Goal: Task Accomplishment & Management: Use online tool/utility

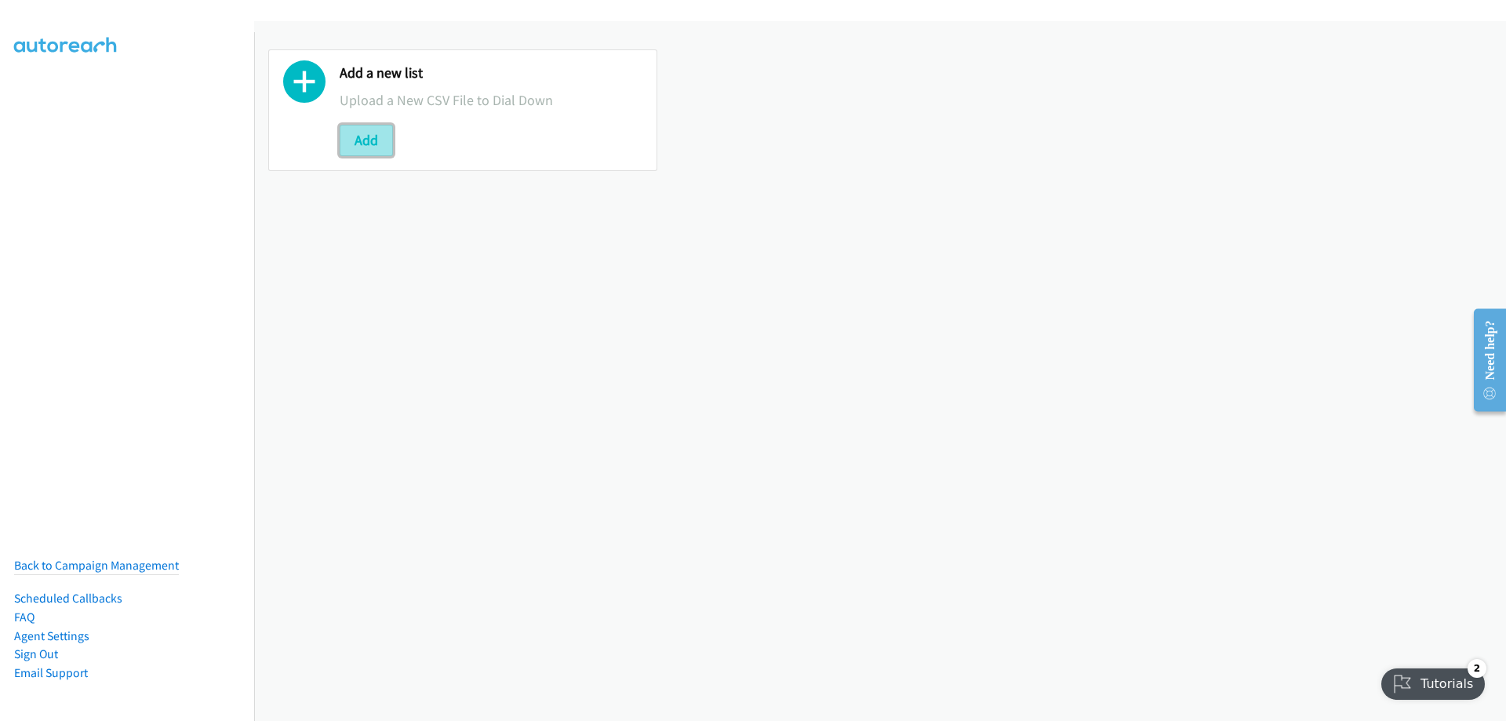
click at [383, 134] on button "Add" at bounding box center [366, 140] width 53 height 31
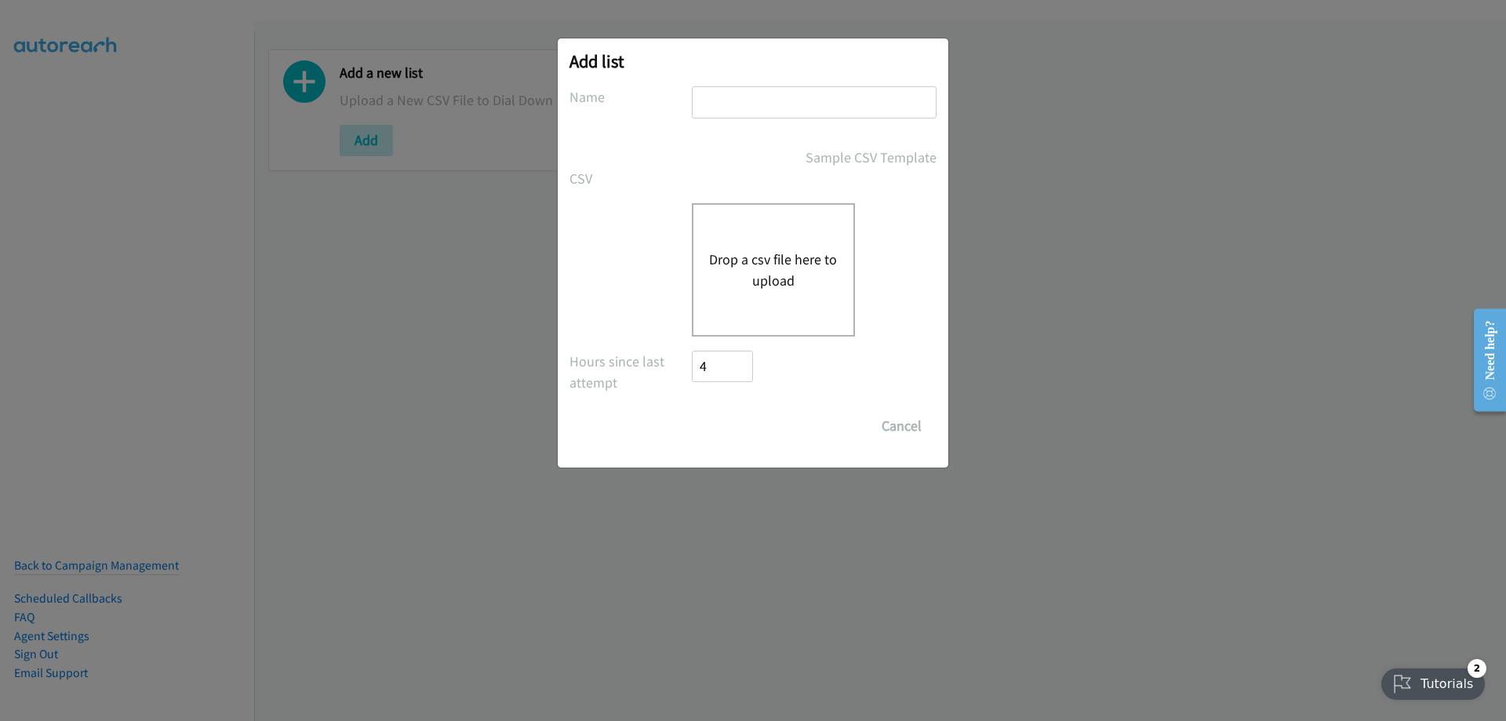
click at [784, 227] on div "Drop a csv file here to upload" at bounding box center [773, 269] width 163 height 133
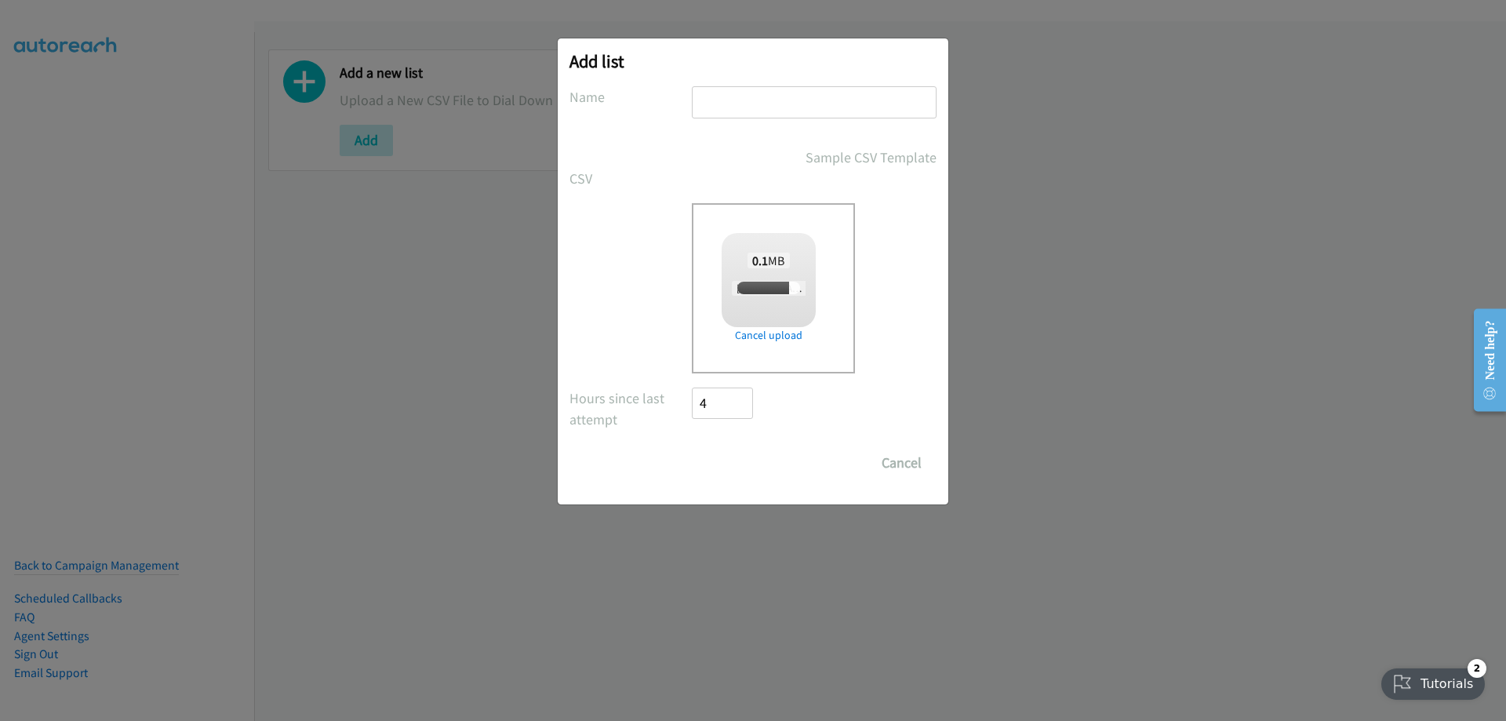
click at [787, 105] on input "text" at bounding box center [814, 102] width 245 height 32
checkbox input "true"
type input "Fujitsu"
click at [729, 450] on input "Save List" at bounding box center [733, 462] width 82 height 31
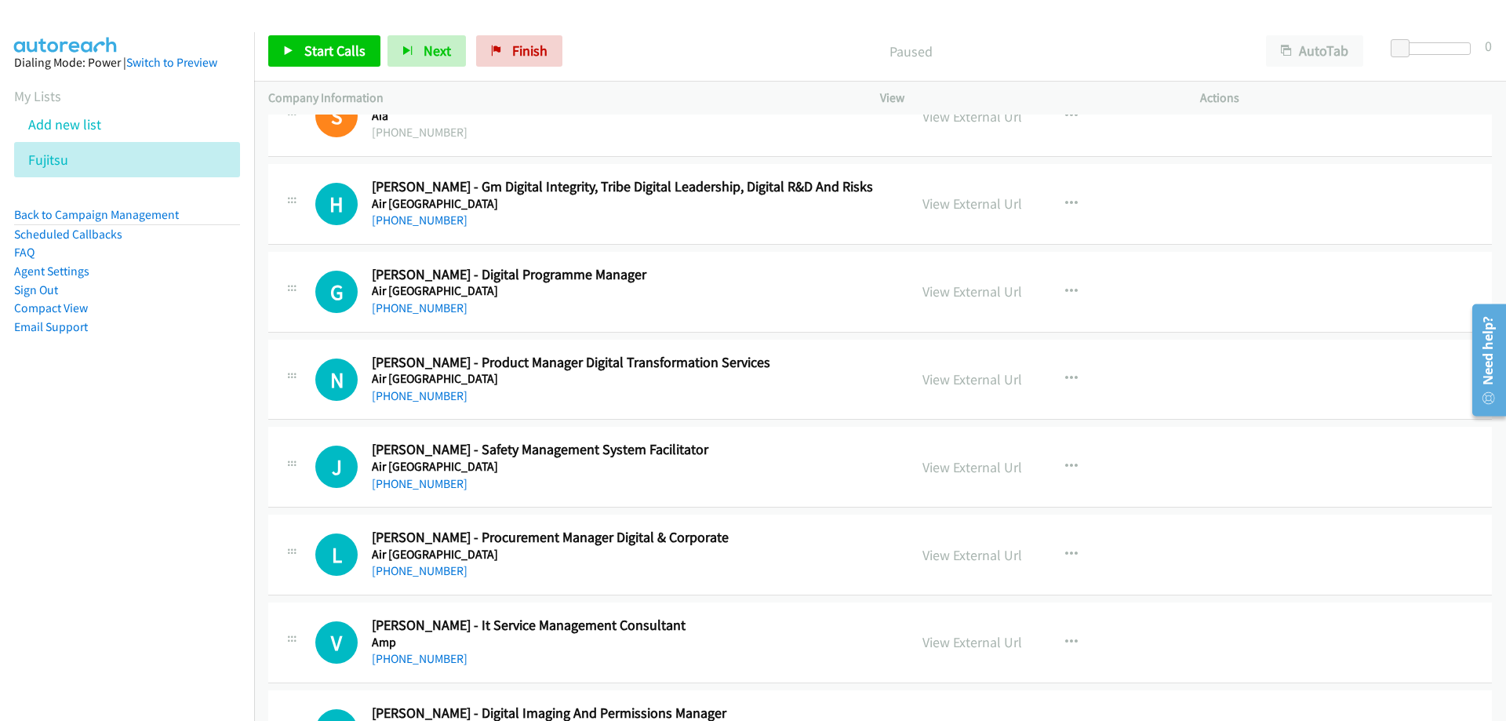
scroll to position [784, 0]
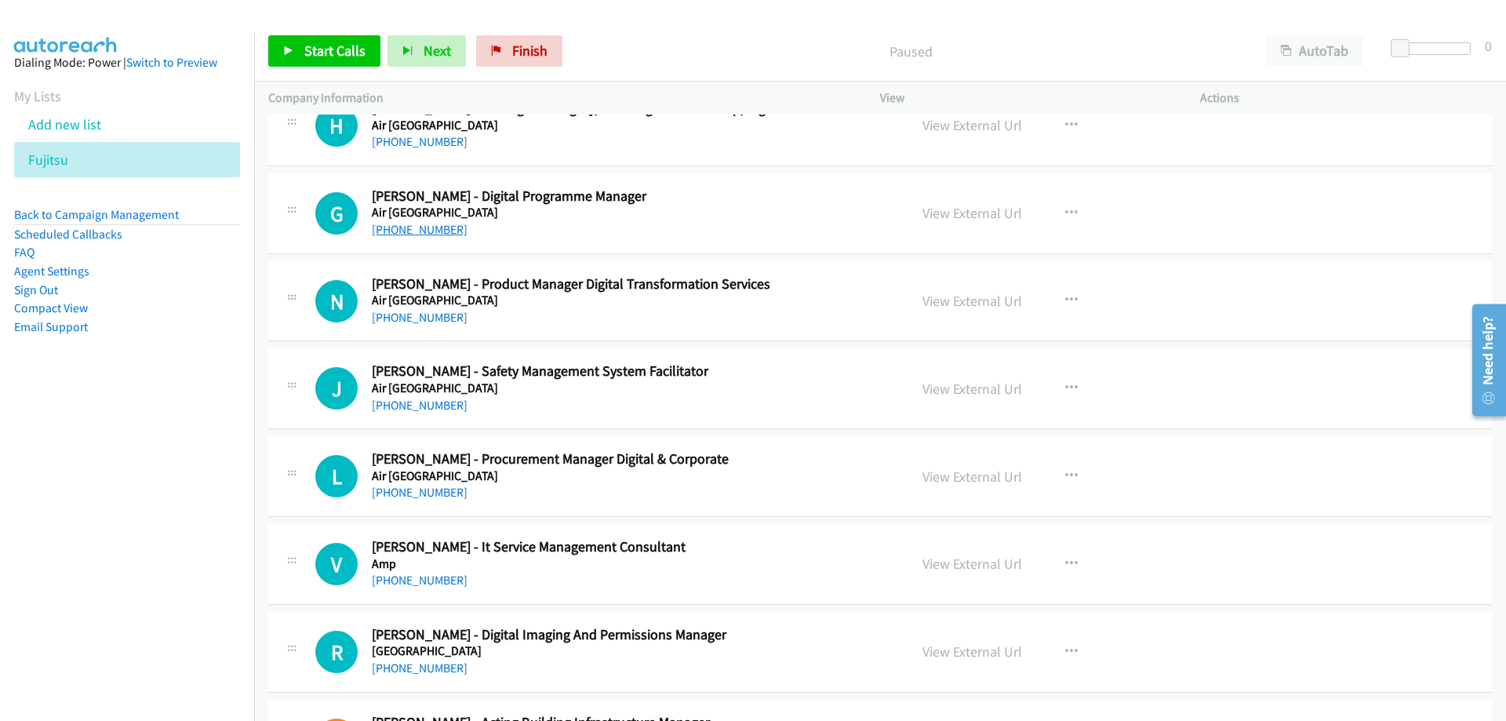
click at [423, 234] on link "+64 21 247 2749" at bounding box center [420, 229] width 96 height 15
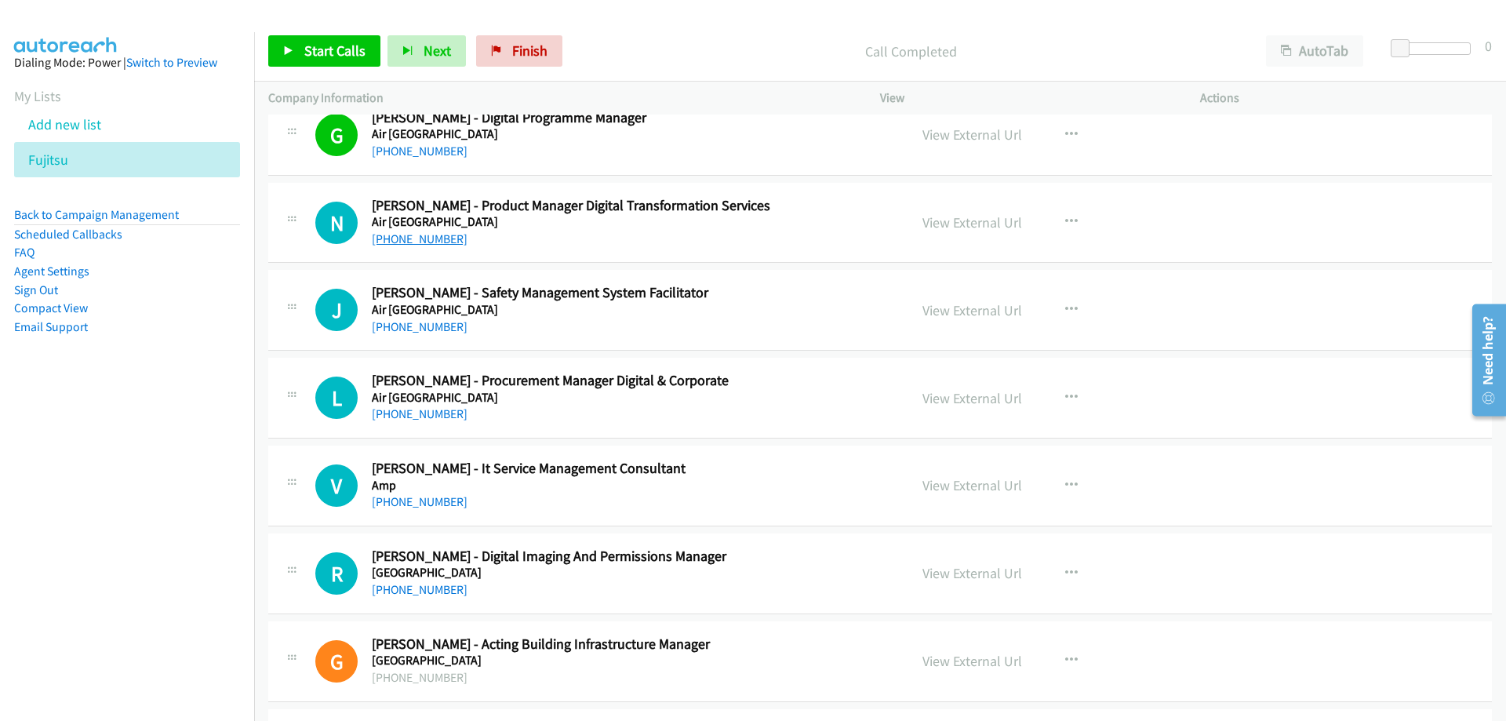
scroll to position [941, 0]
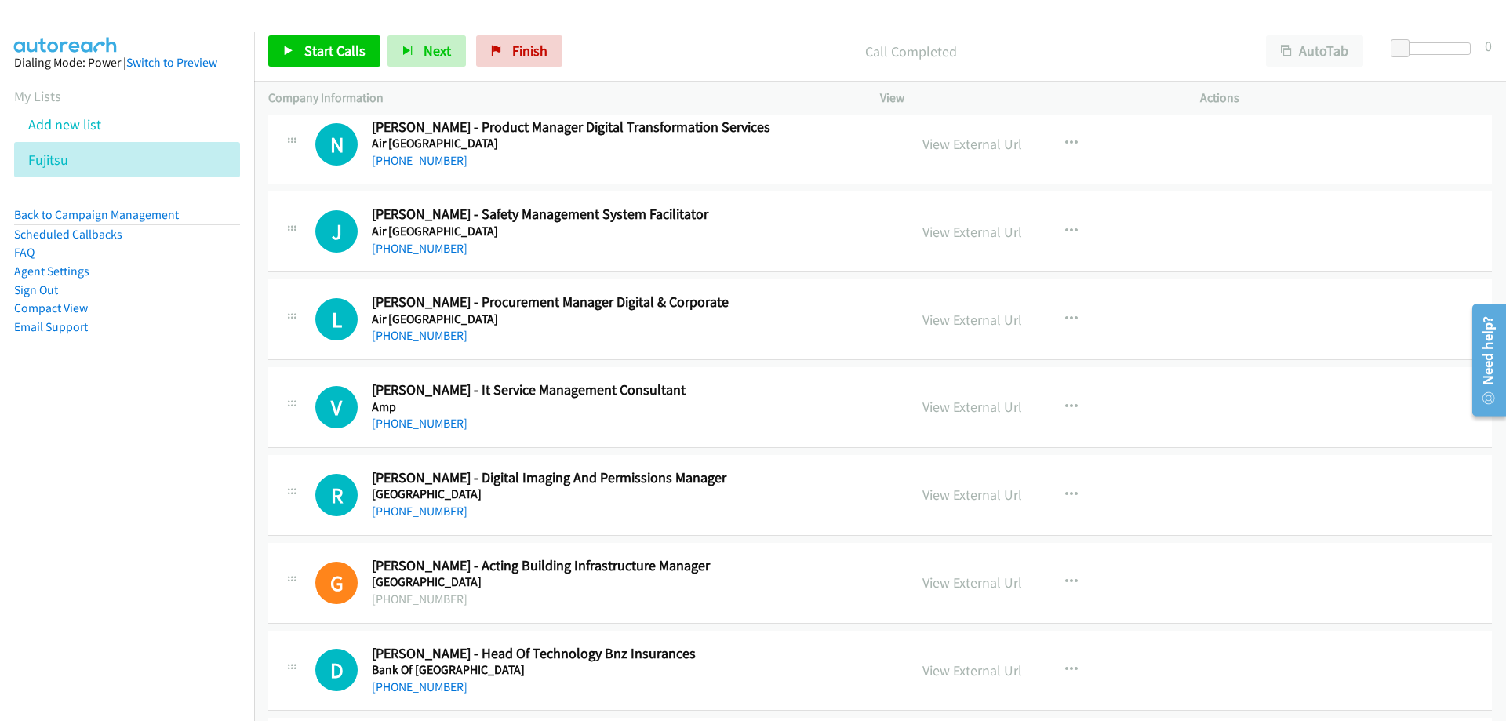
click at [422, 164] on link "+64 9 256 3713" at bounding box center [420, 160] width 96 height 15
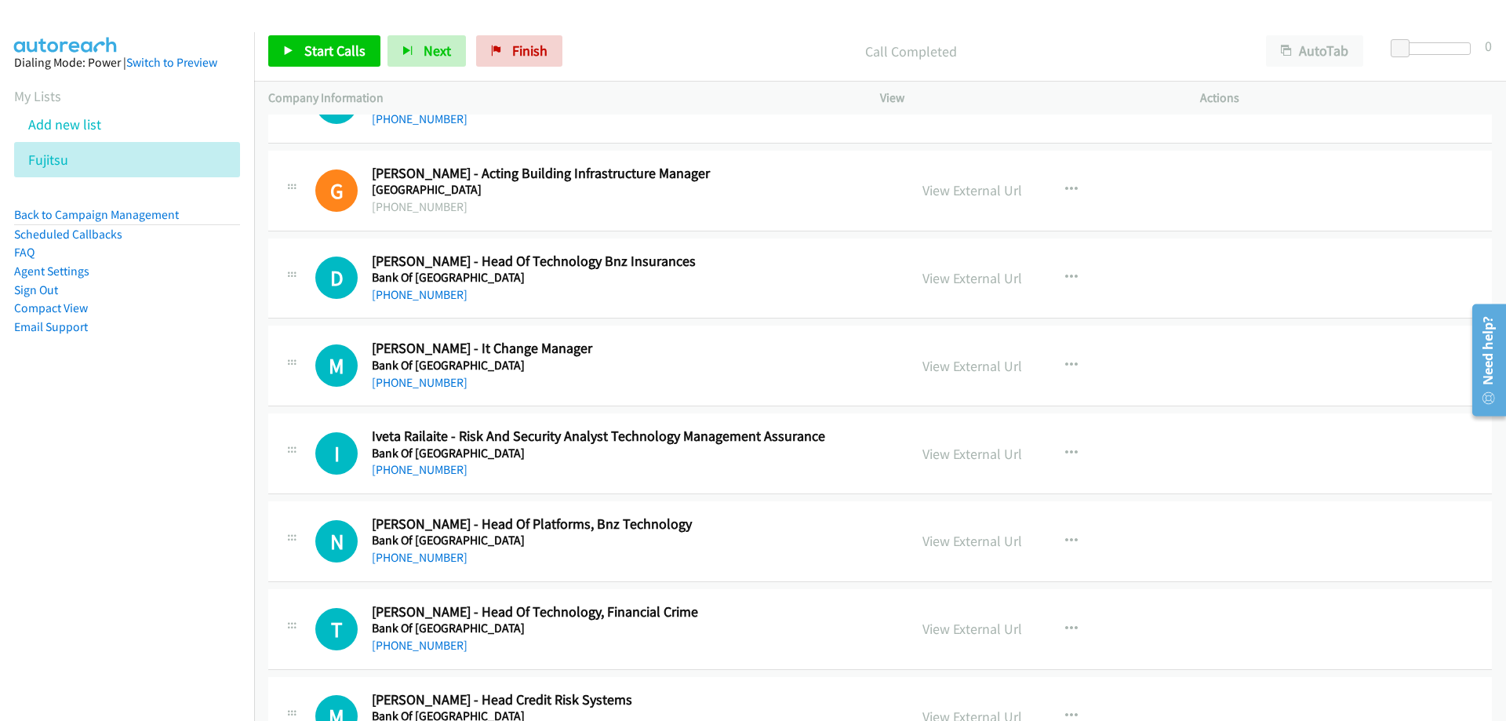
scroll to position [1412, 0]
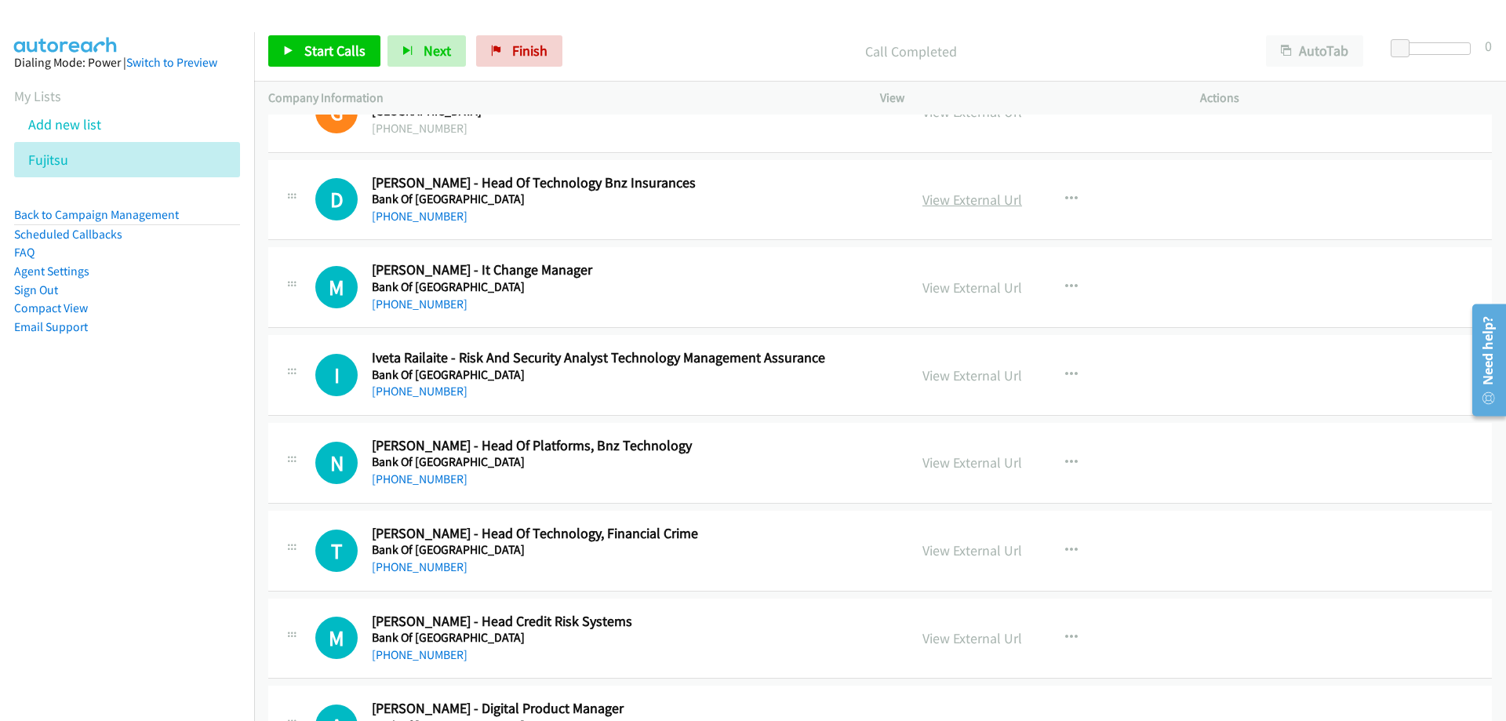
click at [928, 191] on link "View External Url" at bounding box center [972, 200] width 100 height 18
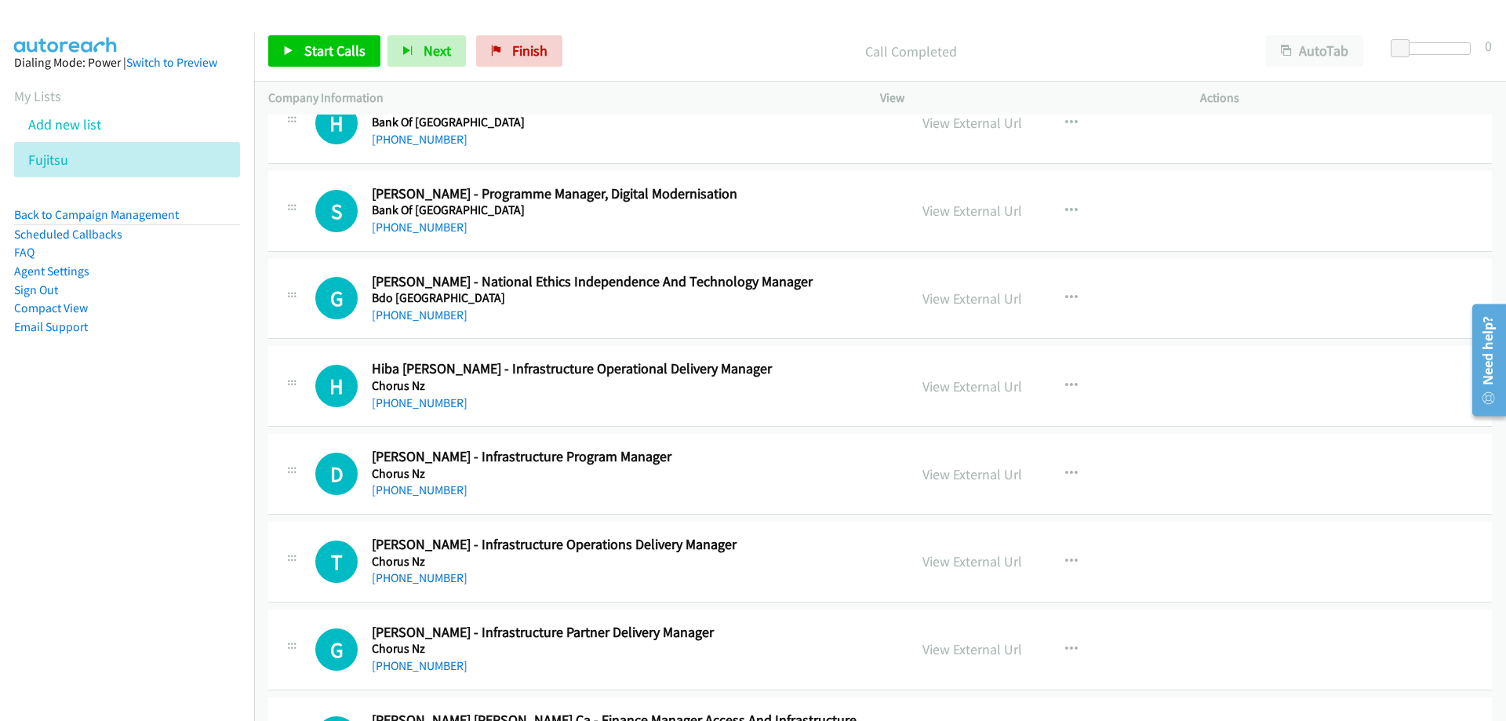
scroll to position [6038, 0]
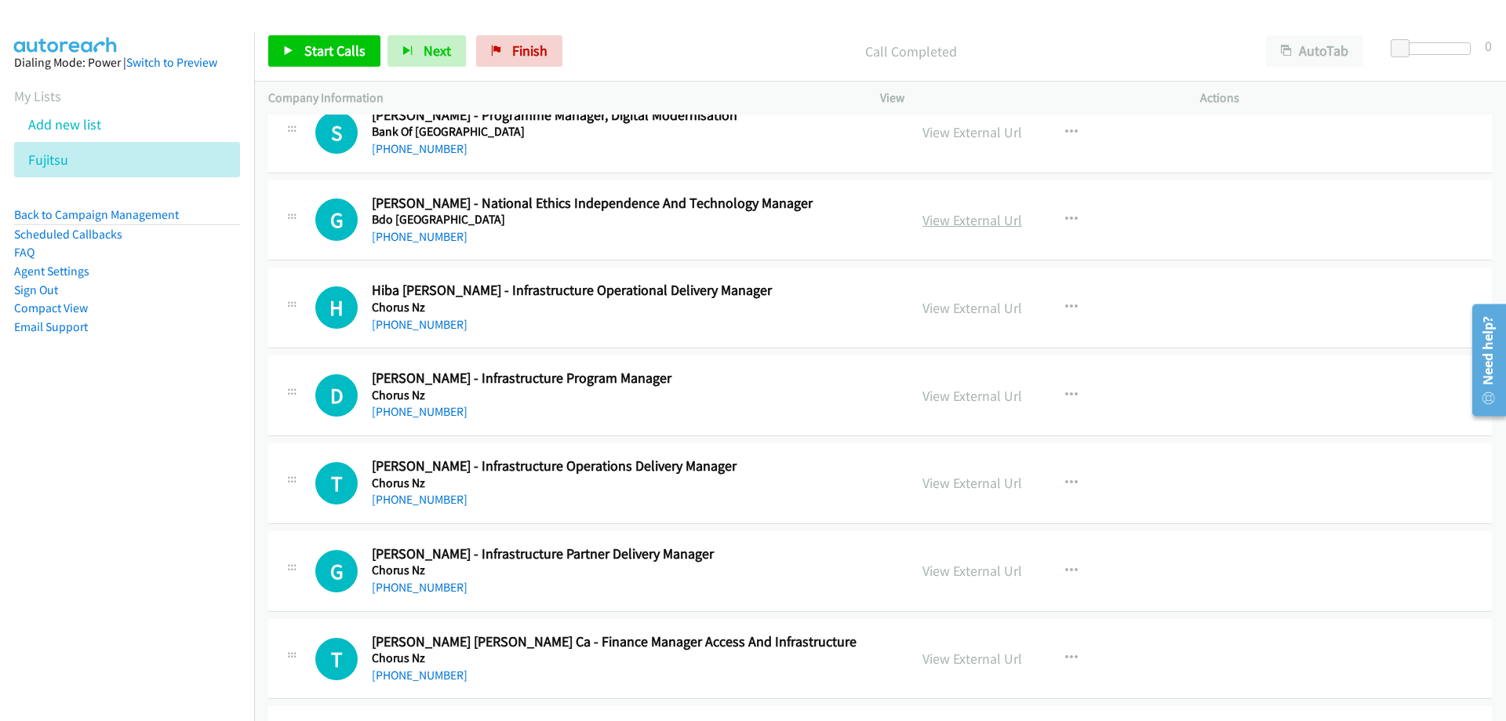
click at [979, 220] on link "View External Url" at bounding box center [972, 220] width 100 height 18
click at [980, 299] on link "View External Url" at bounding box center [972, 308] width 100 height 18
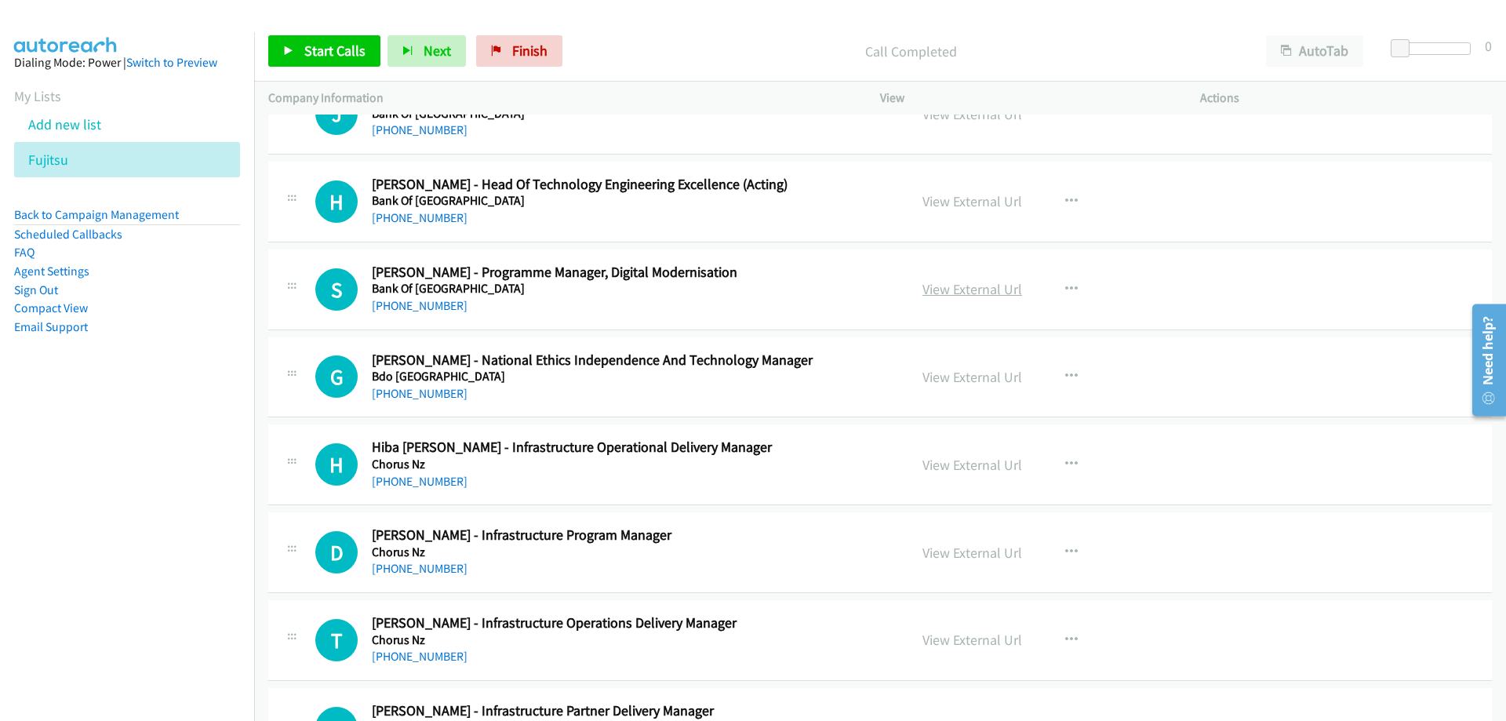
click at [941, 289] on link "View External Url" at bounding box center [972, 289] width 100 height 18
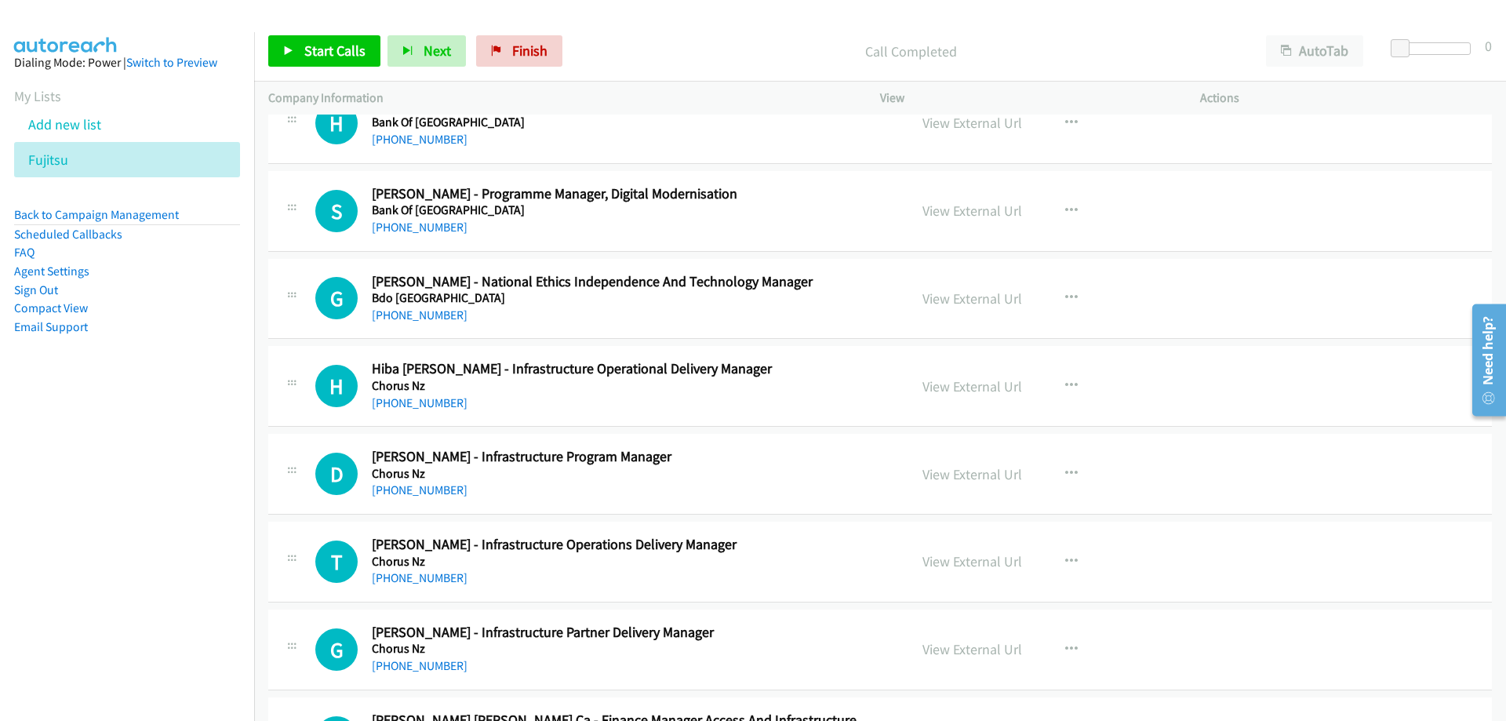
scroll to position [6038, 0]
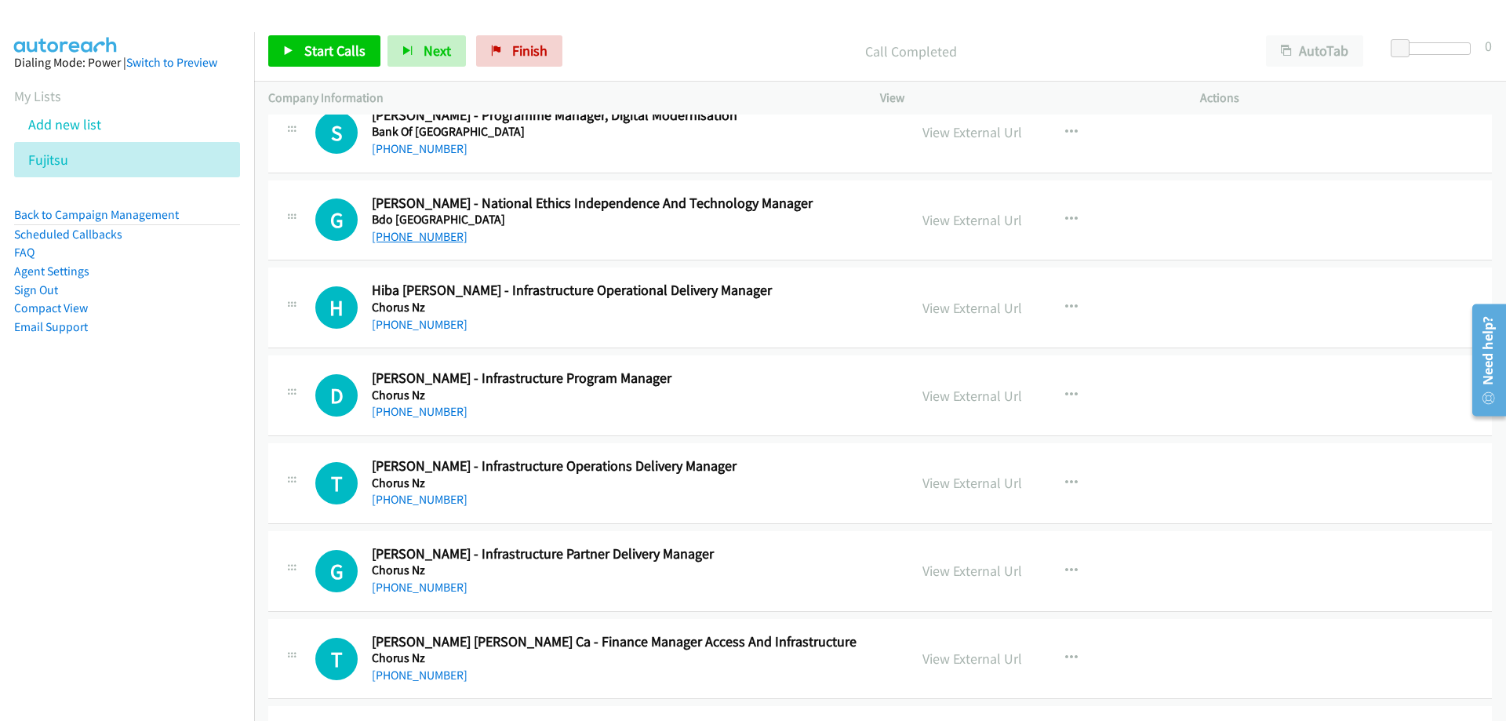
click at [398, 237] on link "+64 9 430 0471" at bounding box center [420, 236] width 96 height 15
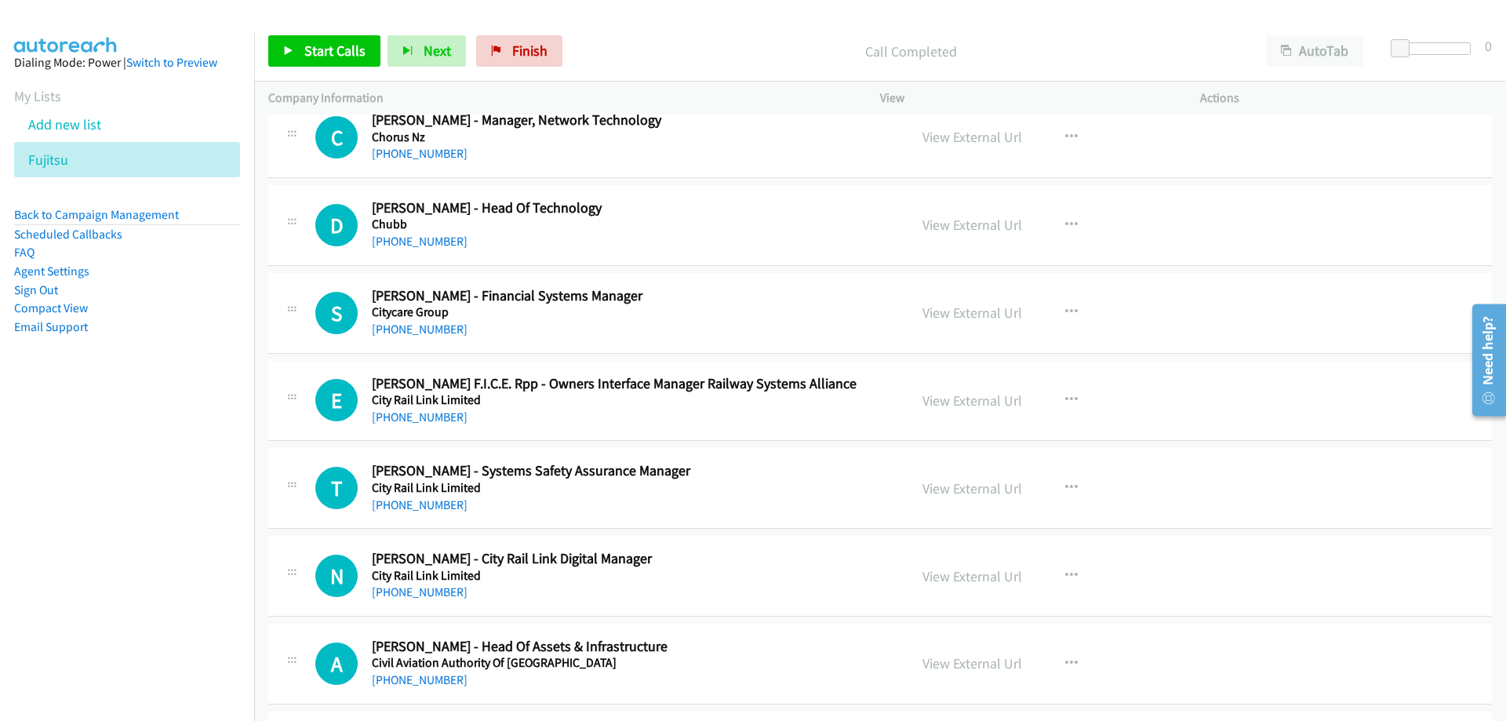
scroll to position [6901, 0]
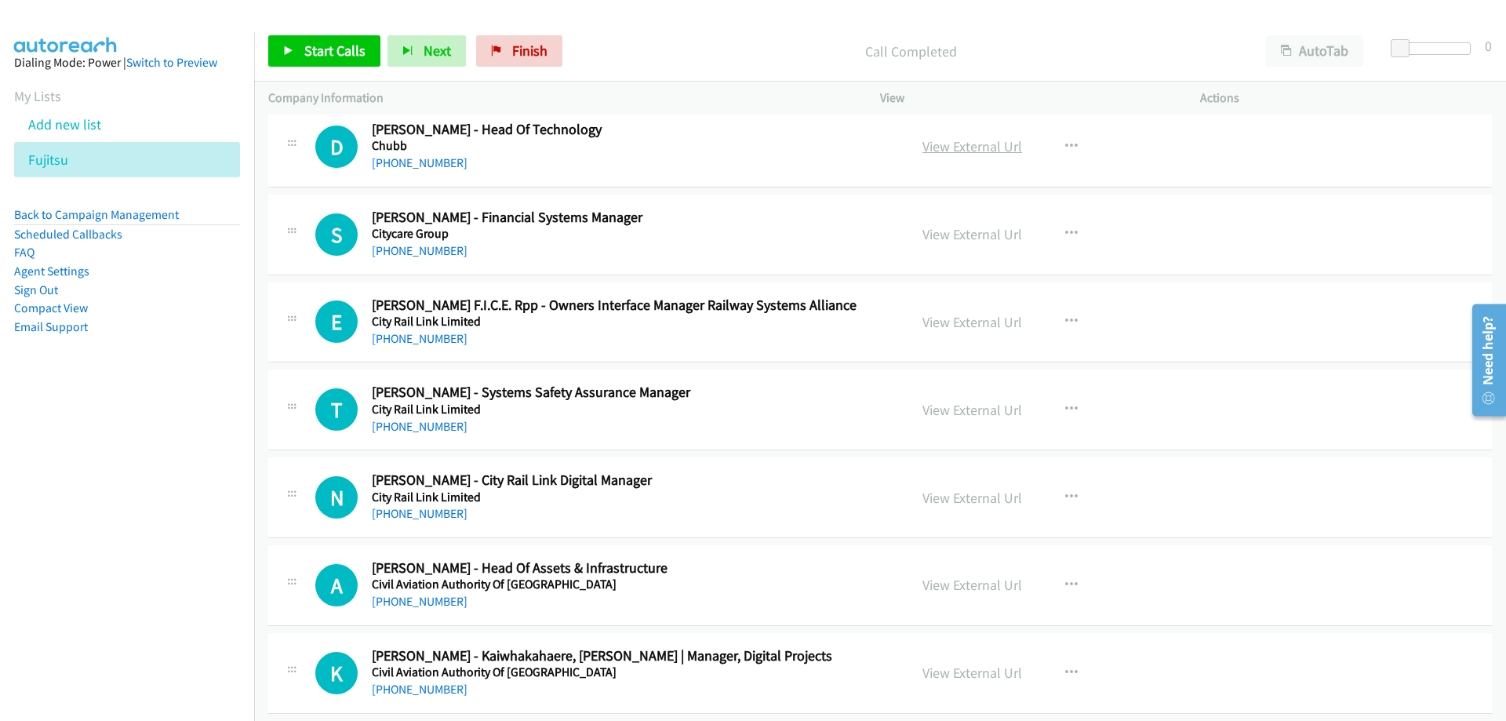
click at [922, 144] on link "View External Url" at bounding box center [972, 146] width 100 height 18
click at [412, 167] on link "+64 21 842 658" at bounding box center [420, 162] width 96 height 15
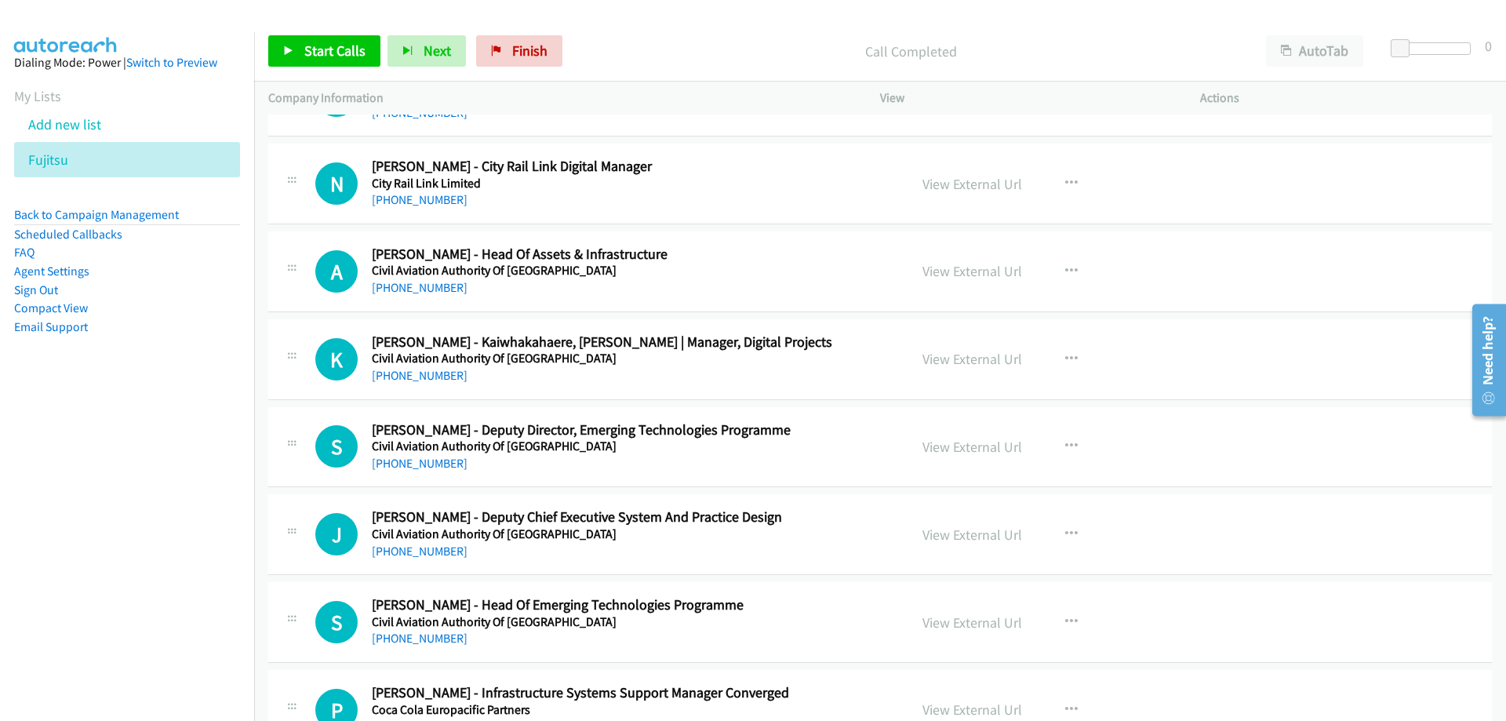
scroll to position [7293, 0]
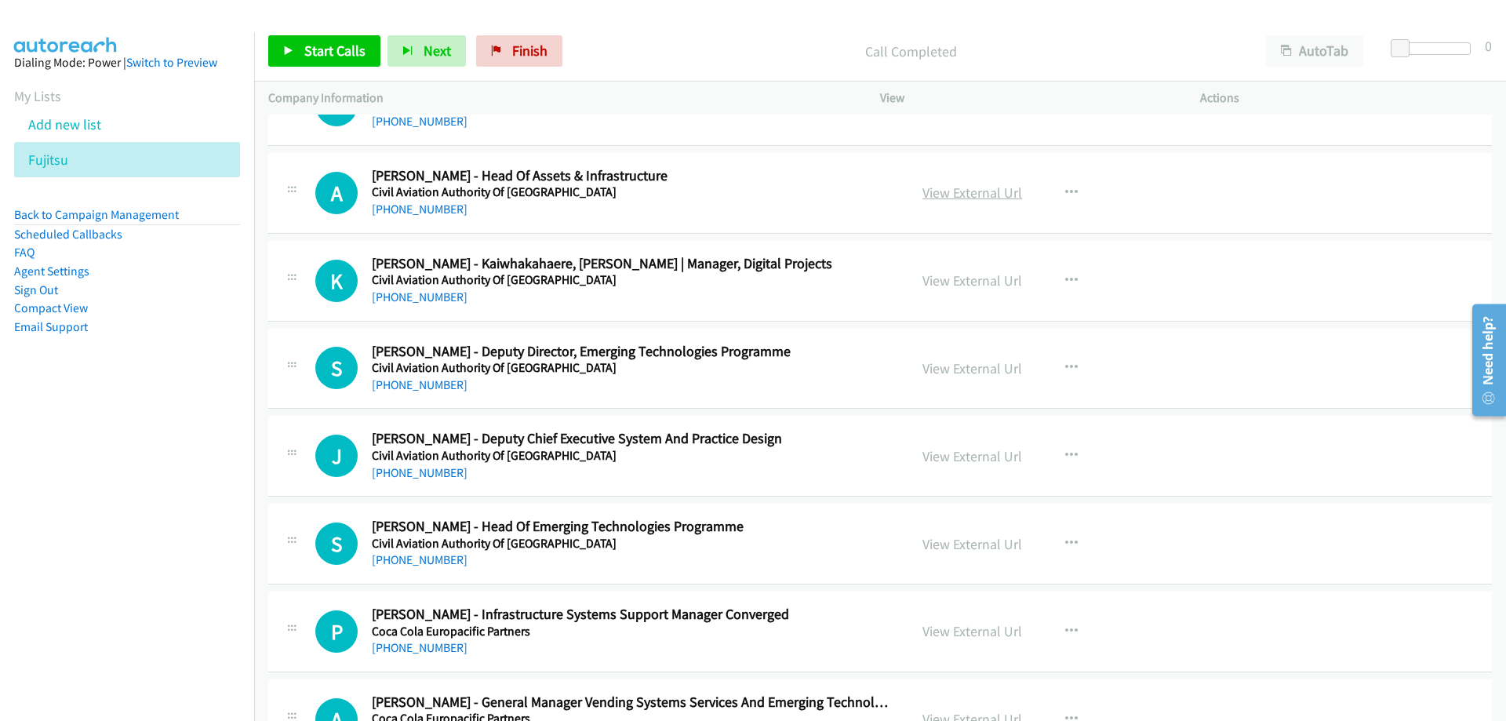
click at [961, 193] on link "View External Url" at bounding box center [972, 193] width 100 height 18
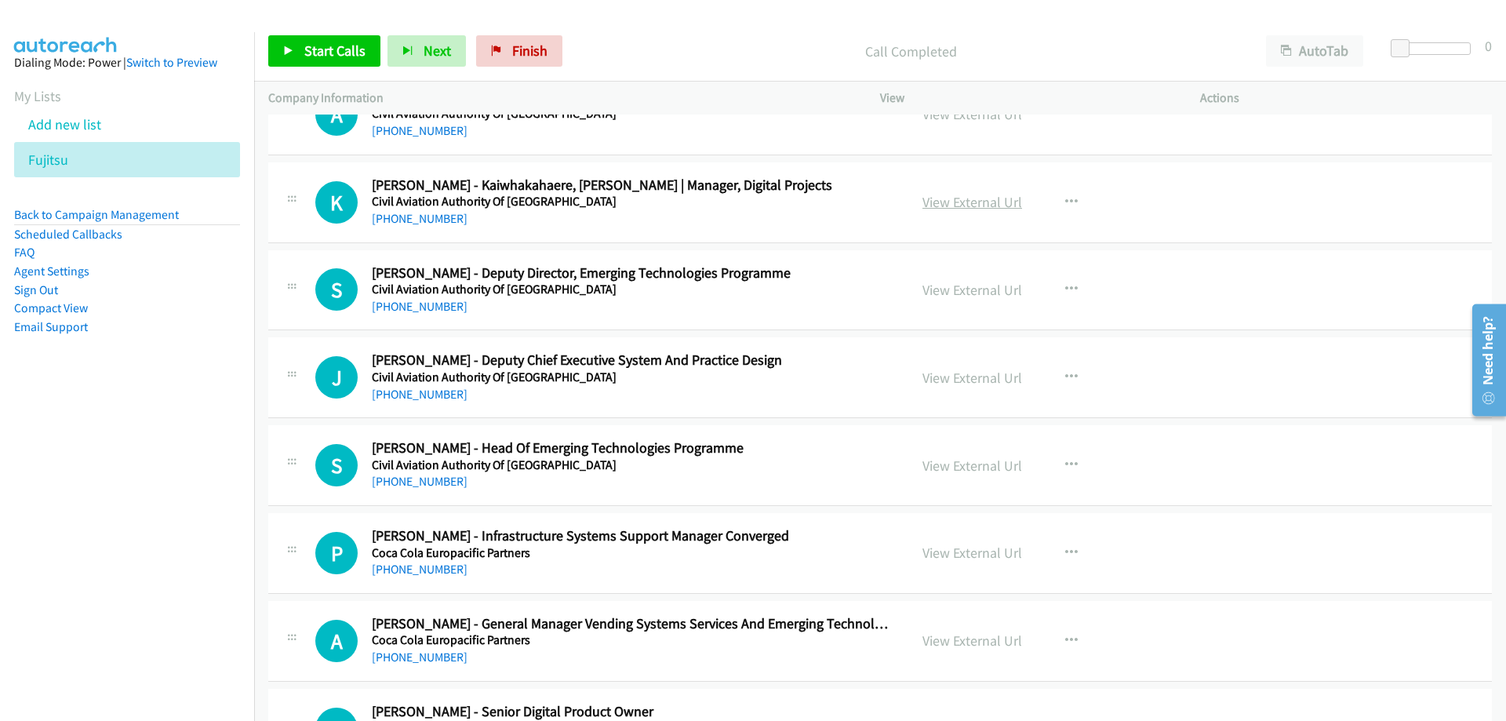
click at [931, 194] on link "View External Url" at bounding box center [972, 202] width 100 height 18
click at [411, 217] on link "+64 21 661 929" at bounding box center [420, 218] width 96 height 15
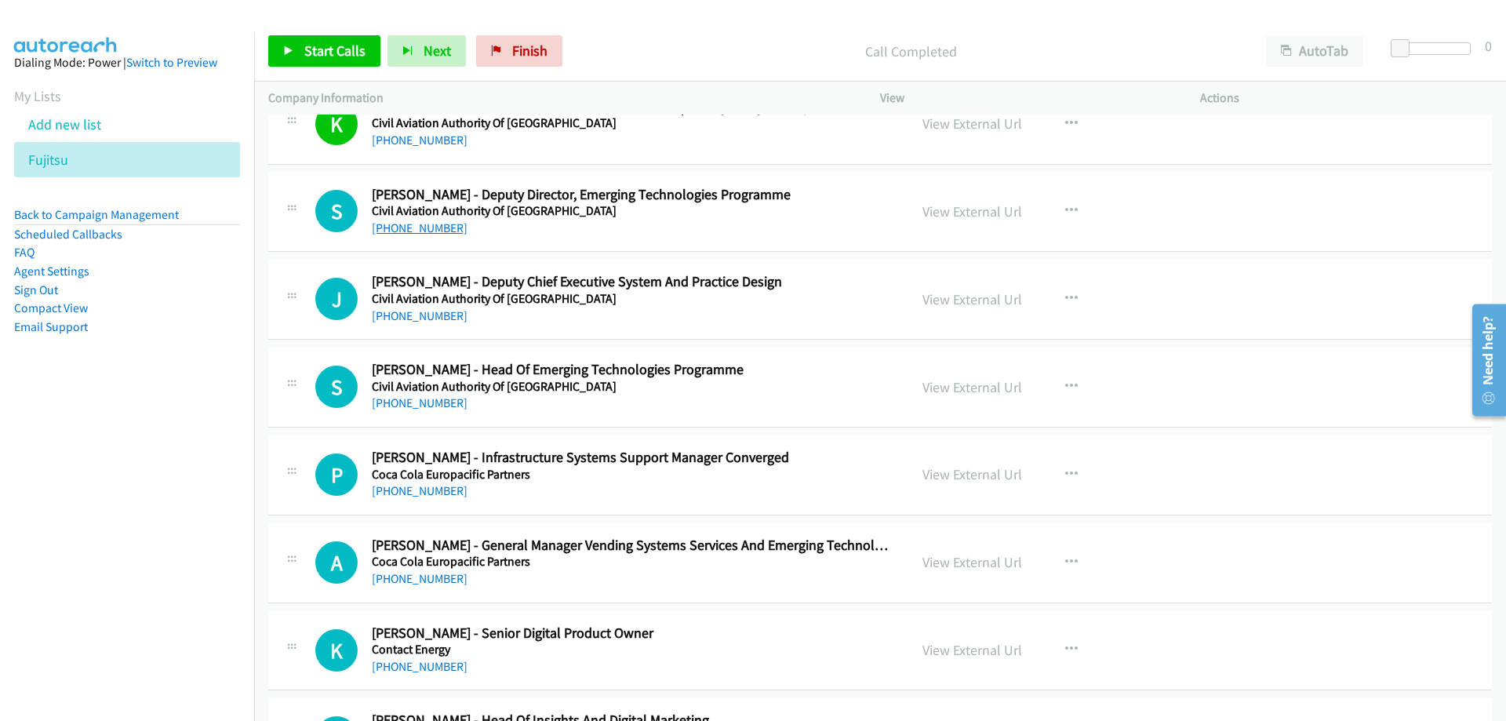
click at [421, 226] on link "+64 27 565 8094" at bounding box center [420, 227] width 96 height 15
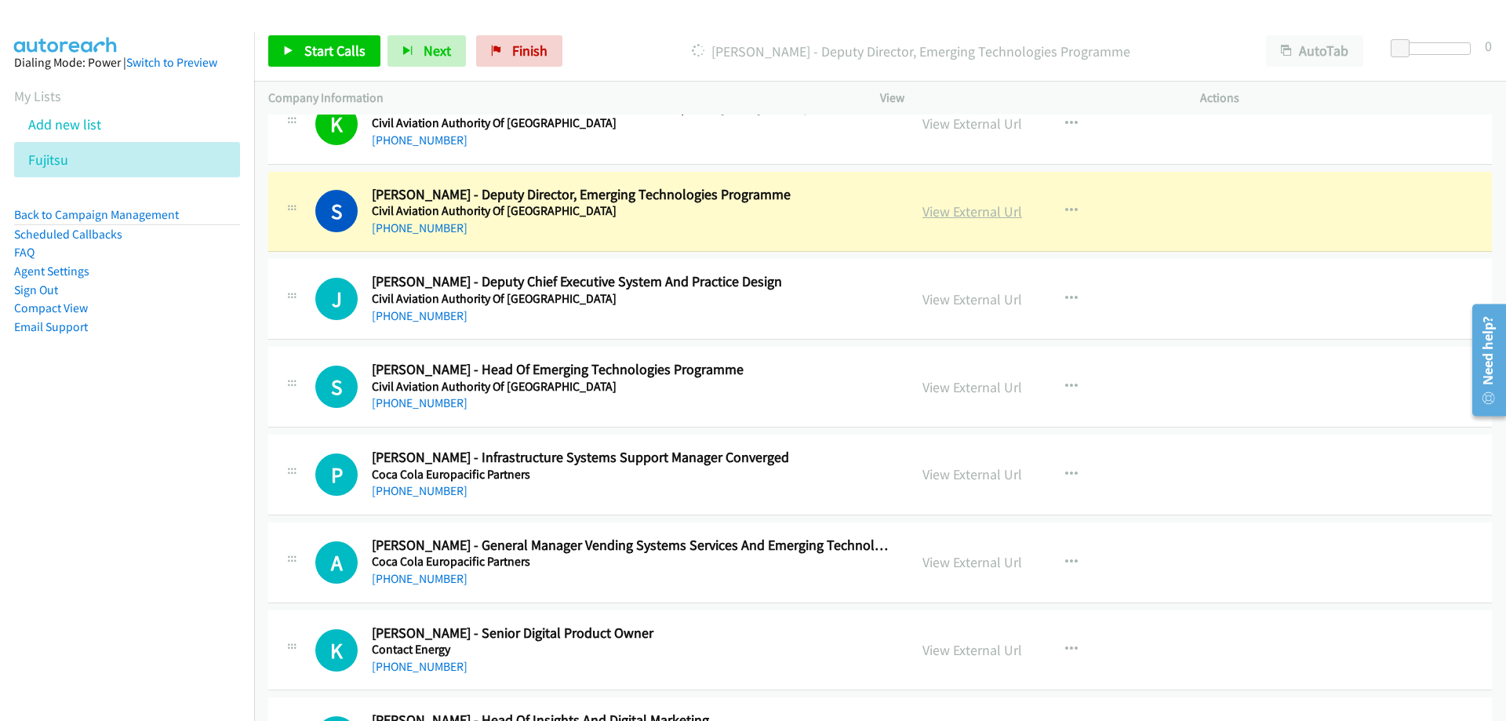
click at [933, 213] on link "View External Url" at bounding box center [972, 211] width 100 height 18
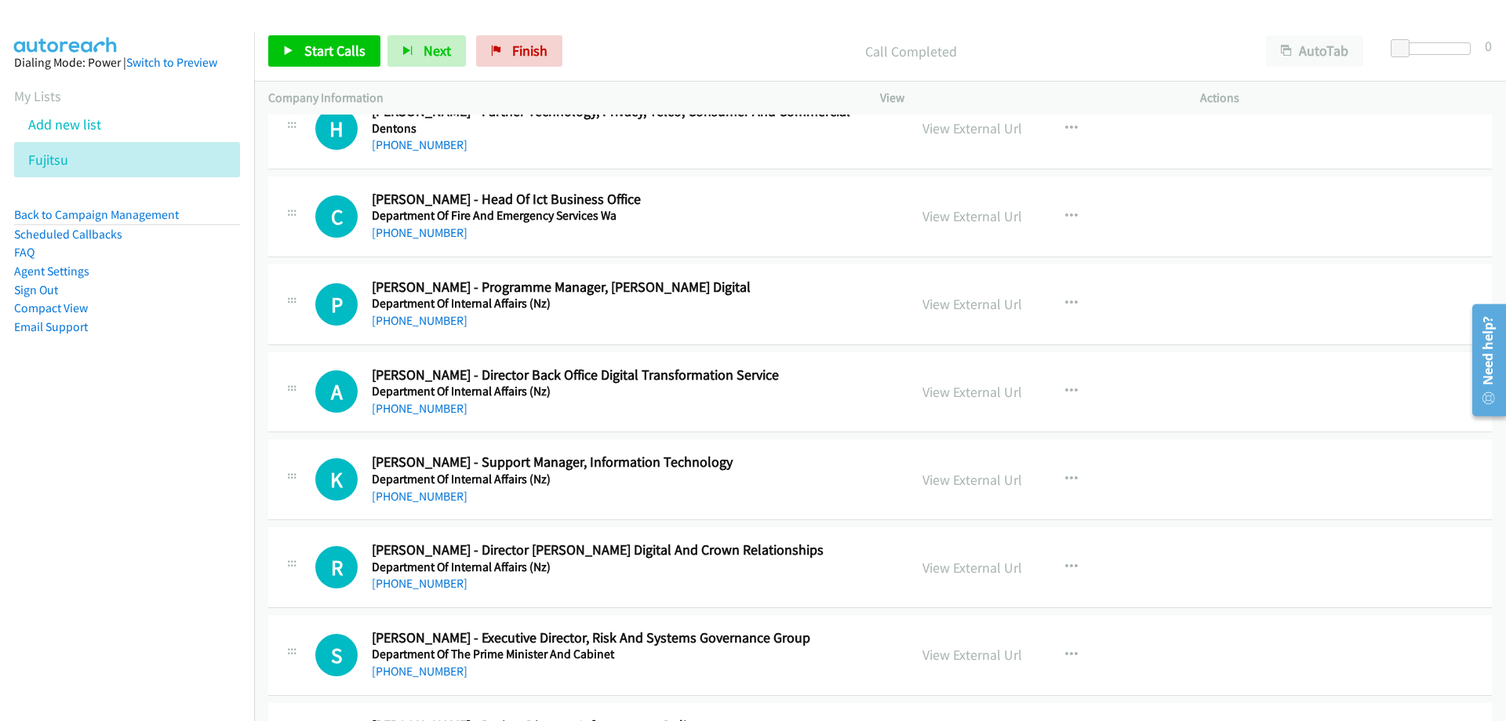
scroll to position [8313, 0]
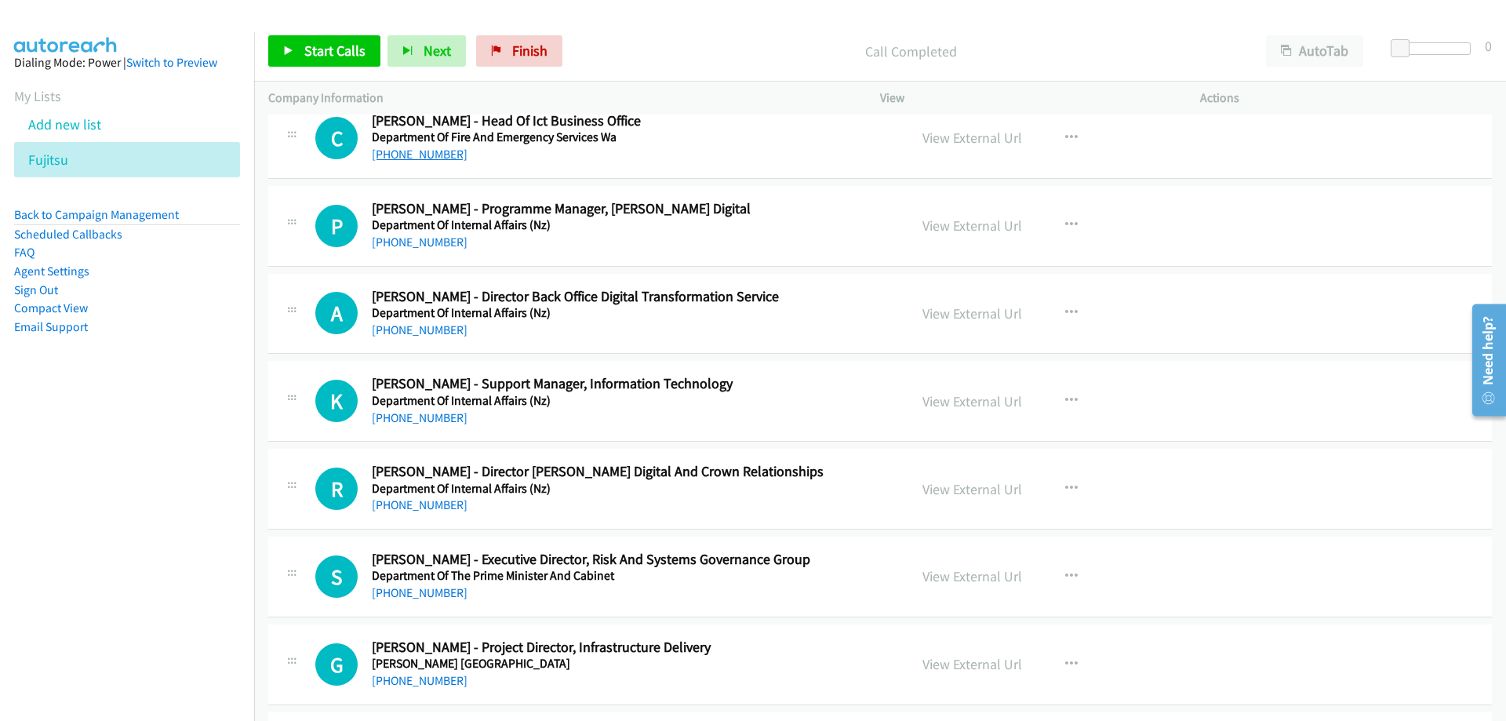
click at [432, 162] on link "+64 274 403 048" at bounding box center [420, 154] width 96 height 15
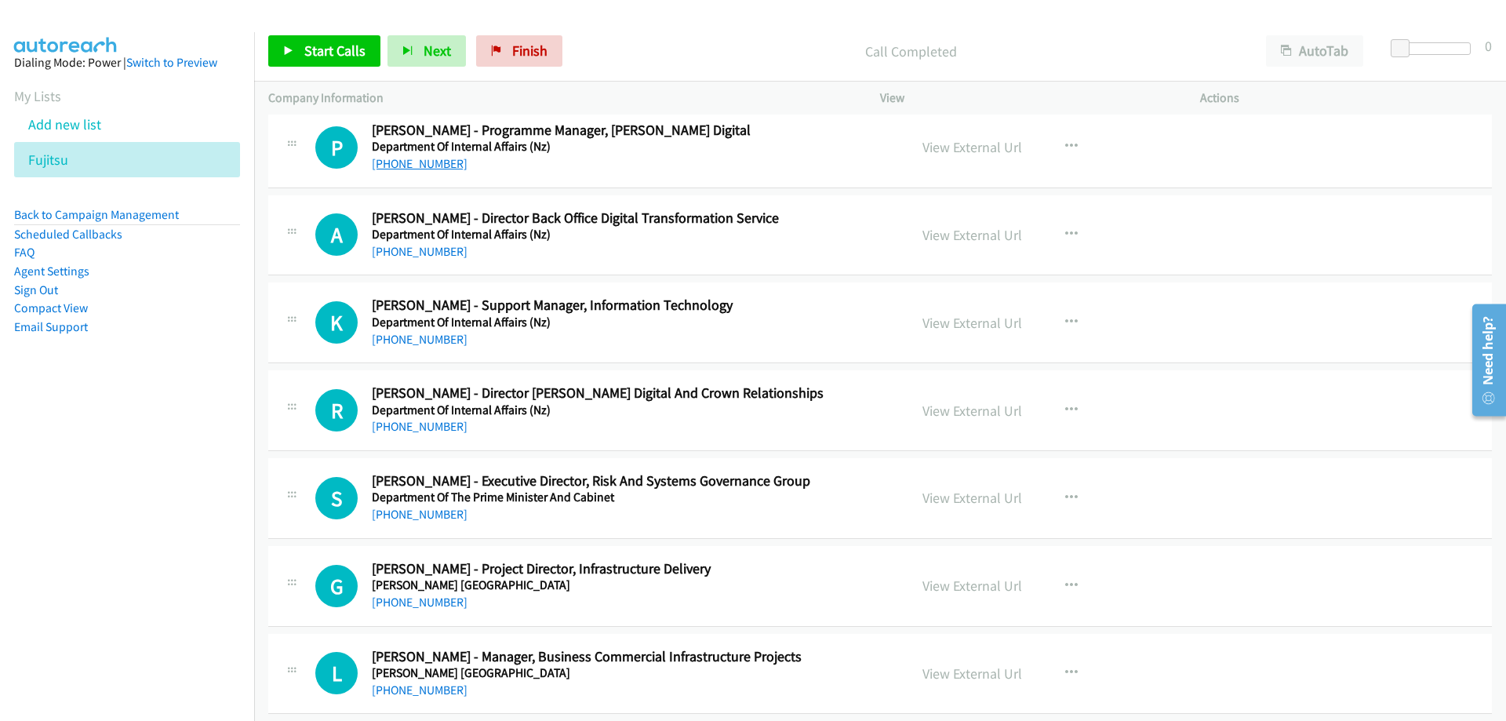
click at [424, 167] on link "+64 4 462 3931" at bounding box center [420, 163] width 96 height 15
click at [948, 234] on link "View External Url" at bounding box center [972, 235] width 100 height 18
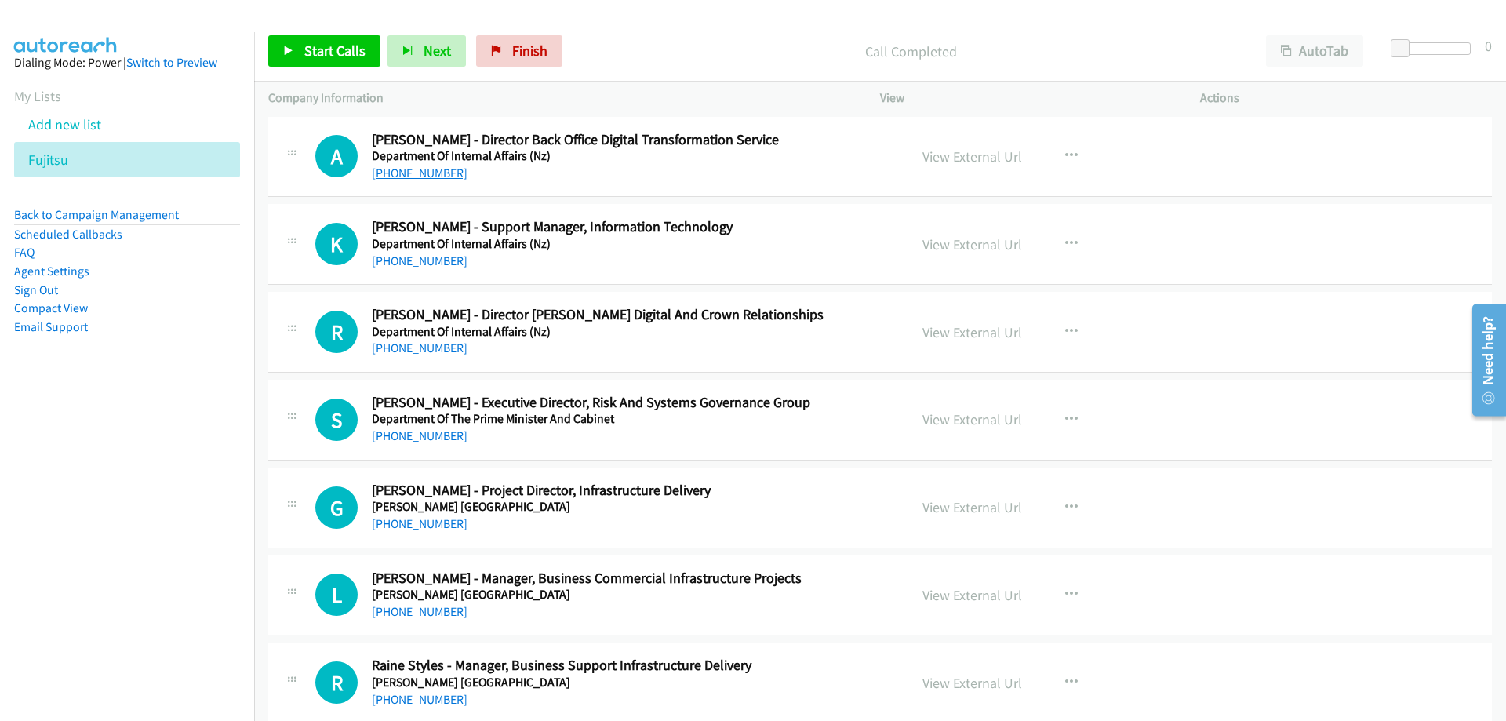
click at [433, 176] on link "+64 21 702 676" at bounding box center [420, 172] width 96 height 15
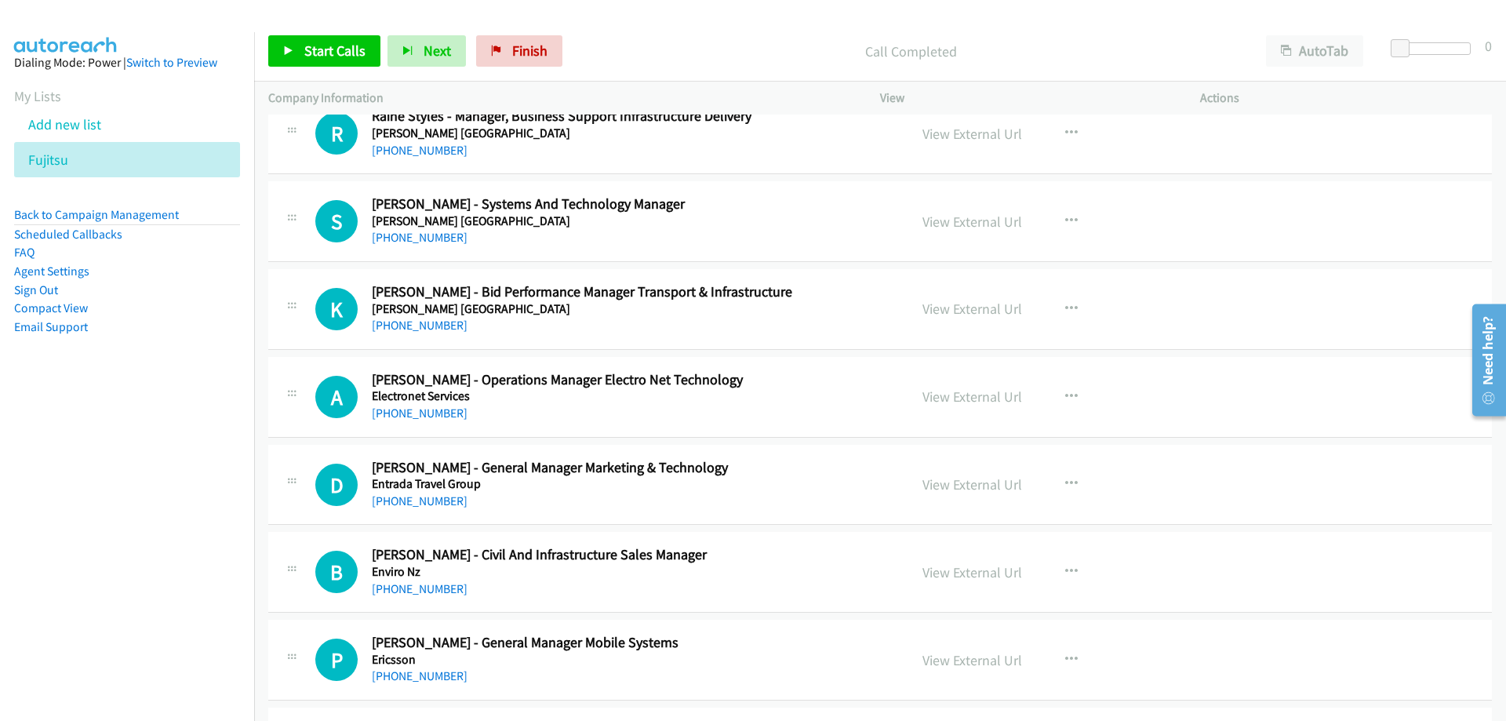
scroll to position [9097, 0]
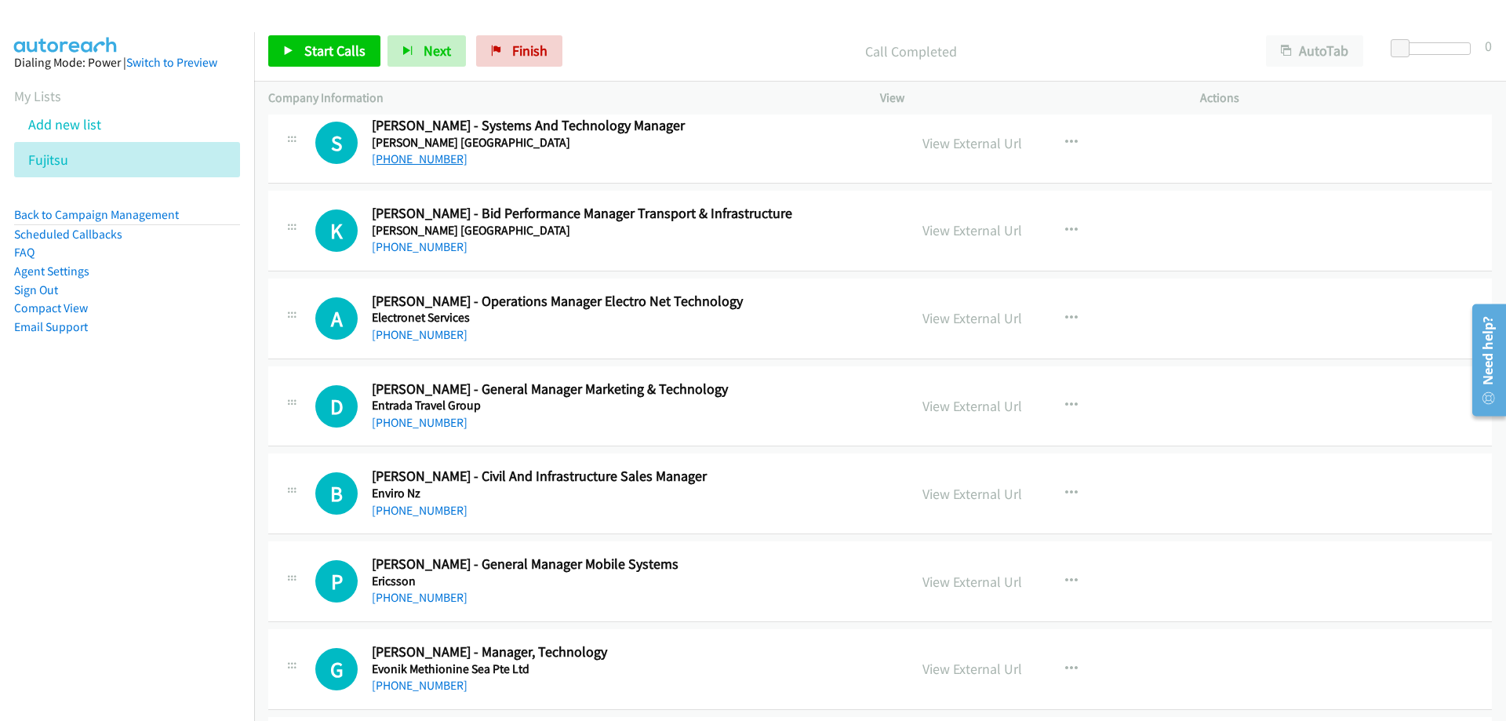
click at [442, 166] on link "+64 210 272 2239" at bounding box center [420, 158] width 96 height 15
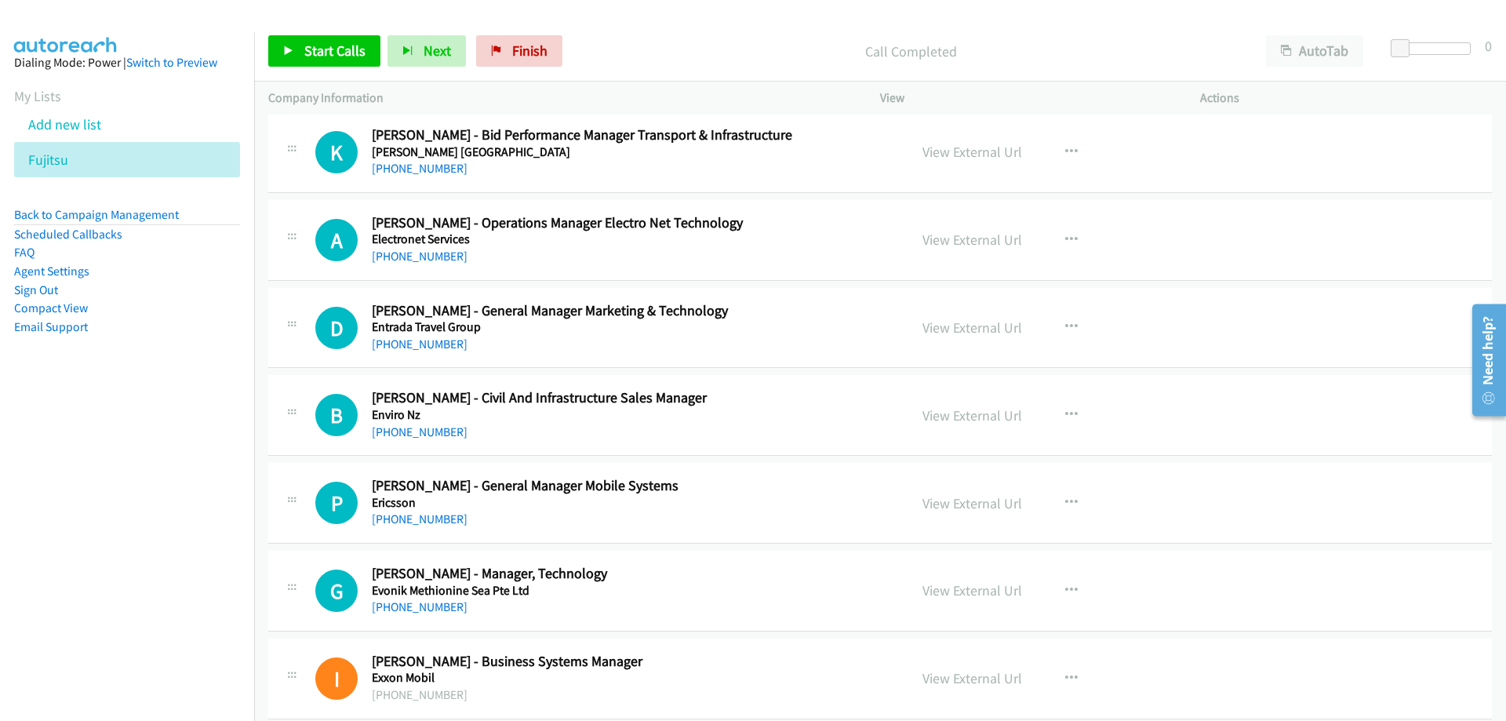
scroll to position [9254, 0]
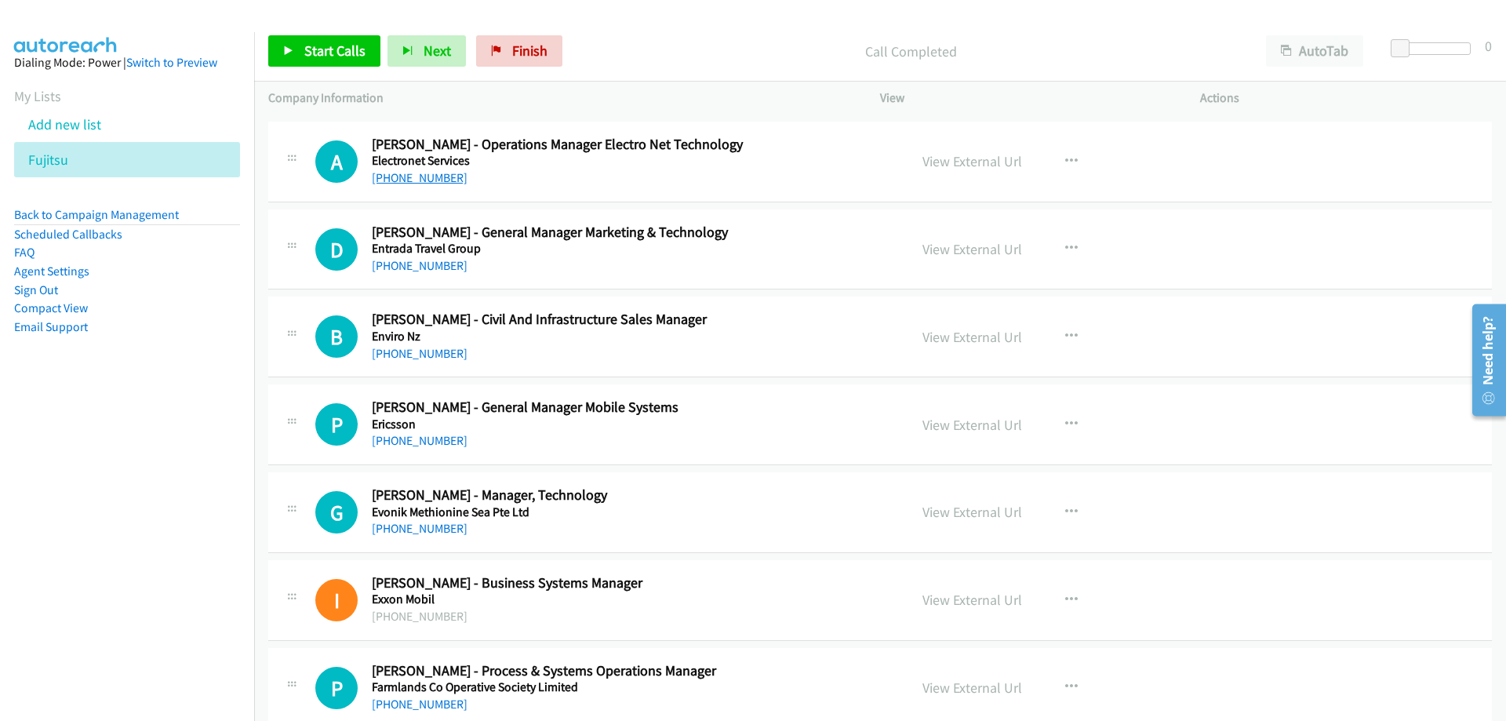
click at [445, 181] on link "+64 27 702 5924" at bounding box center [420, 177] width 96 height 15
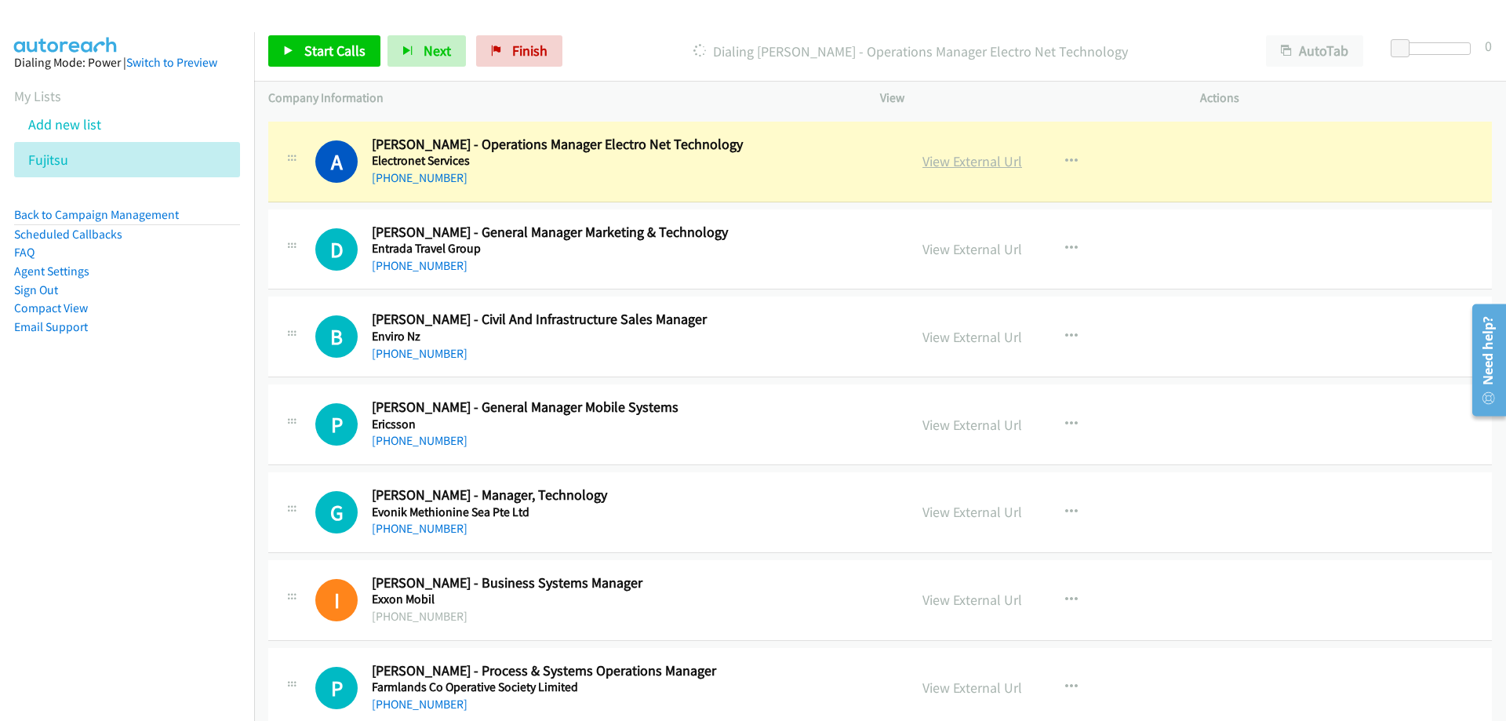
click at [929, 156] on link "View External Url" at bounding box center [972, 161] width 100 height 18
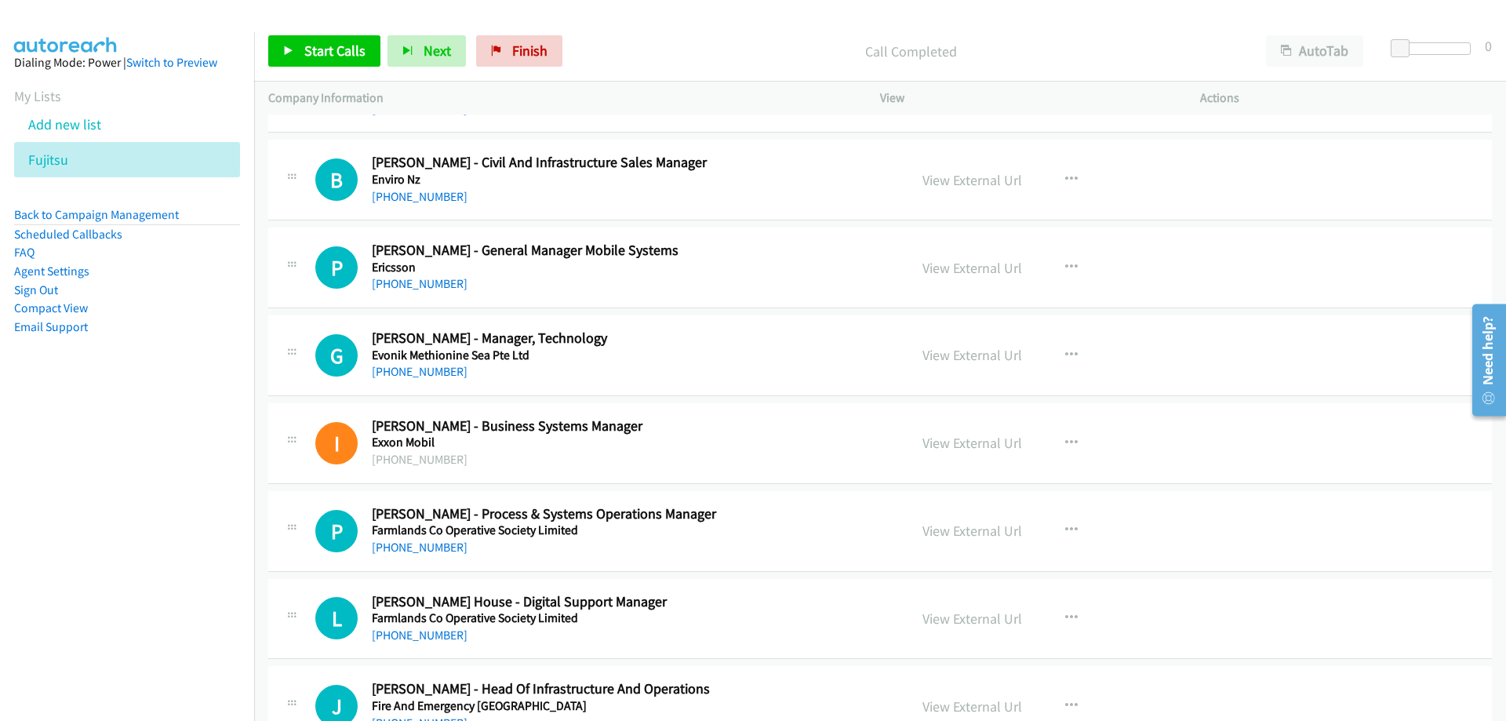
scroll to position [9332, 0]
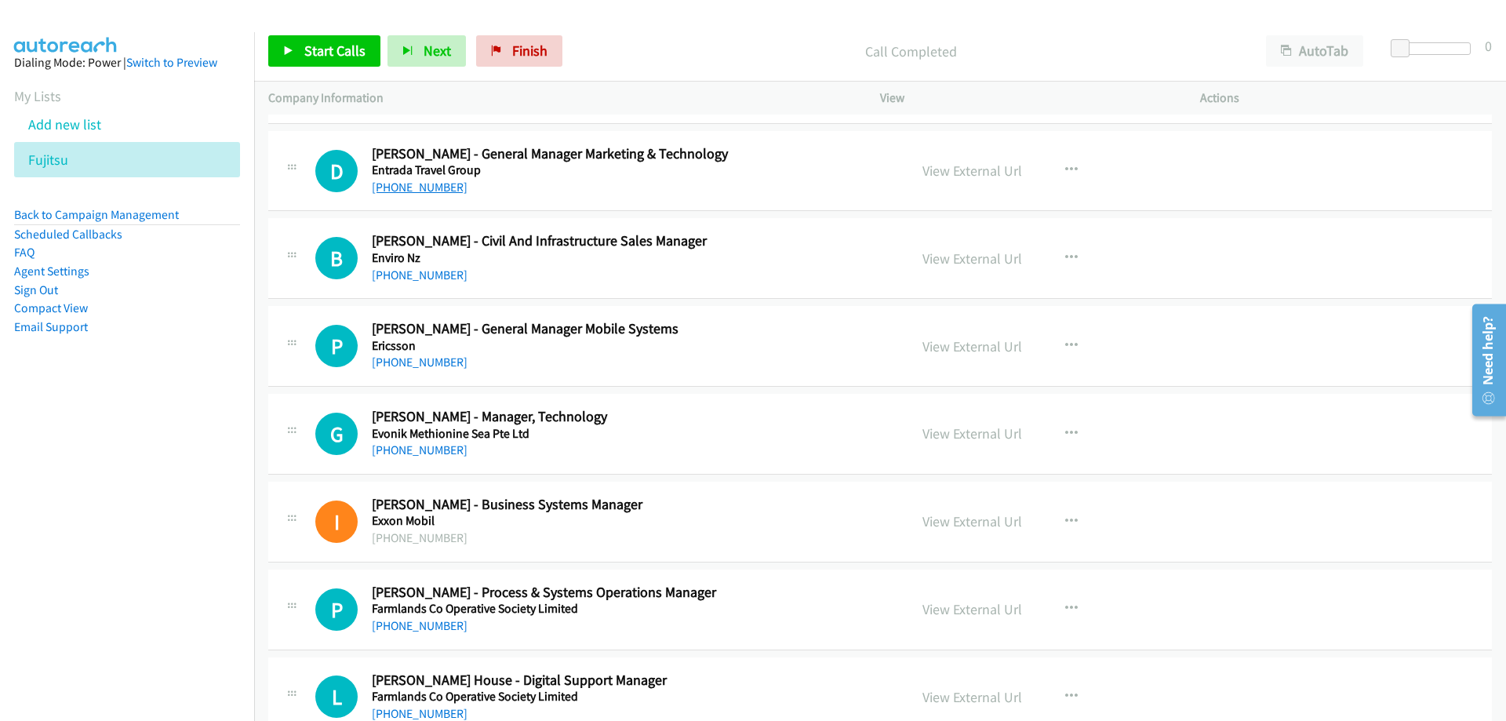
click at [403, 192] on link "+64 9 583 5754" at bounding box center [420, 187] width 96 height 15
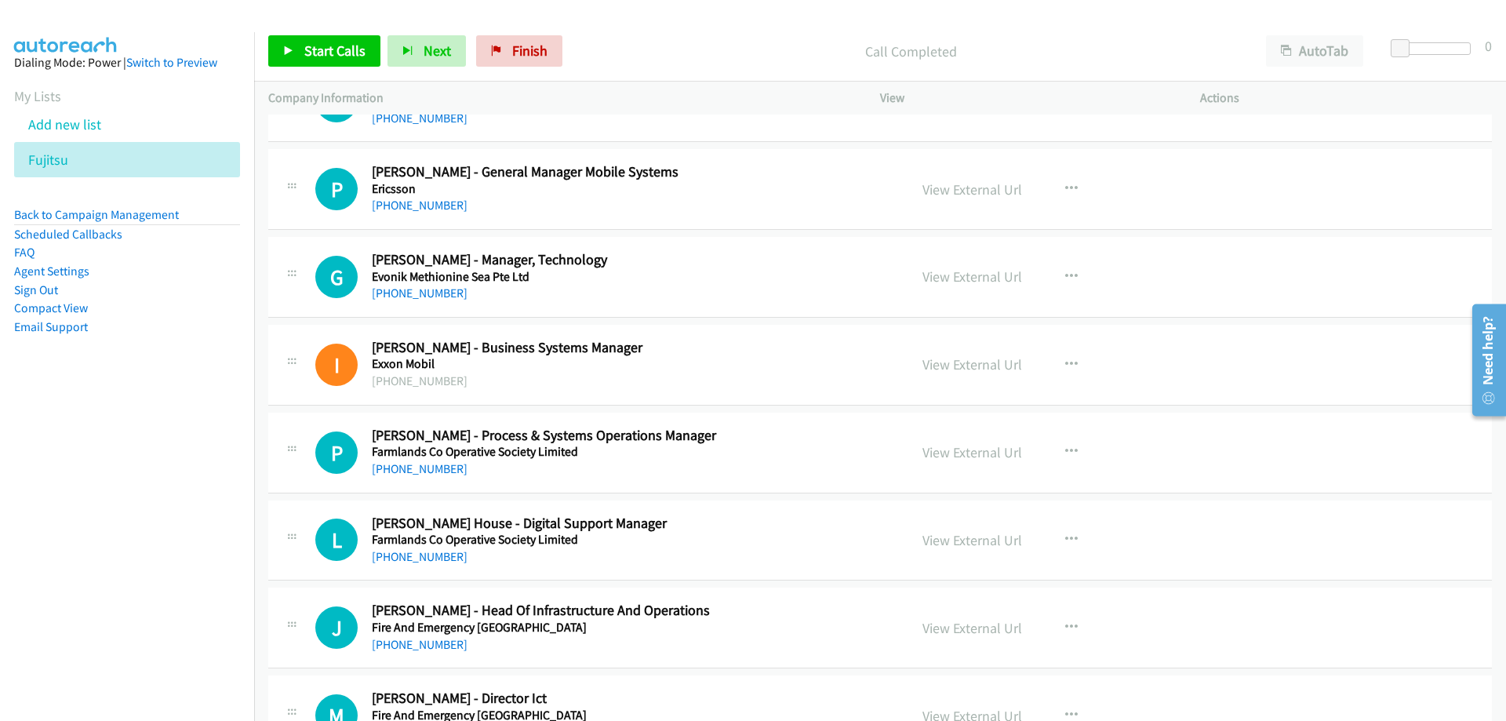
scroll to position [9567, 0]
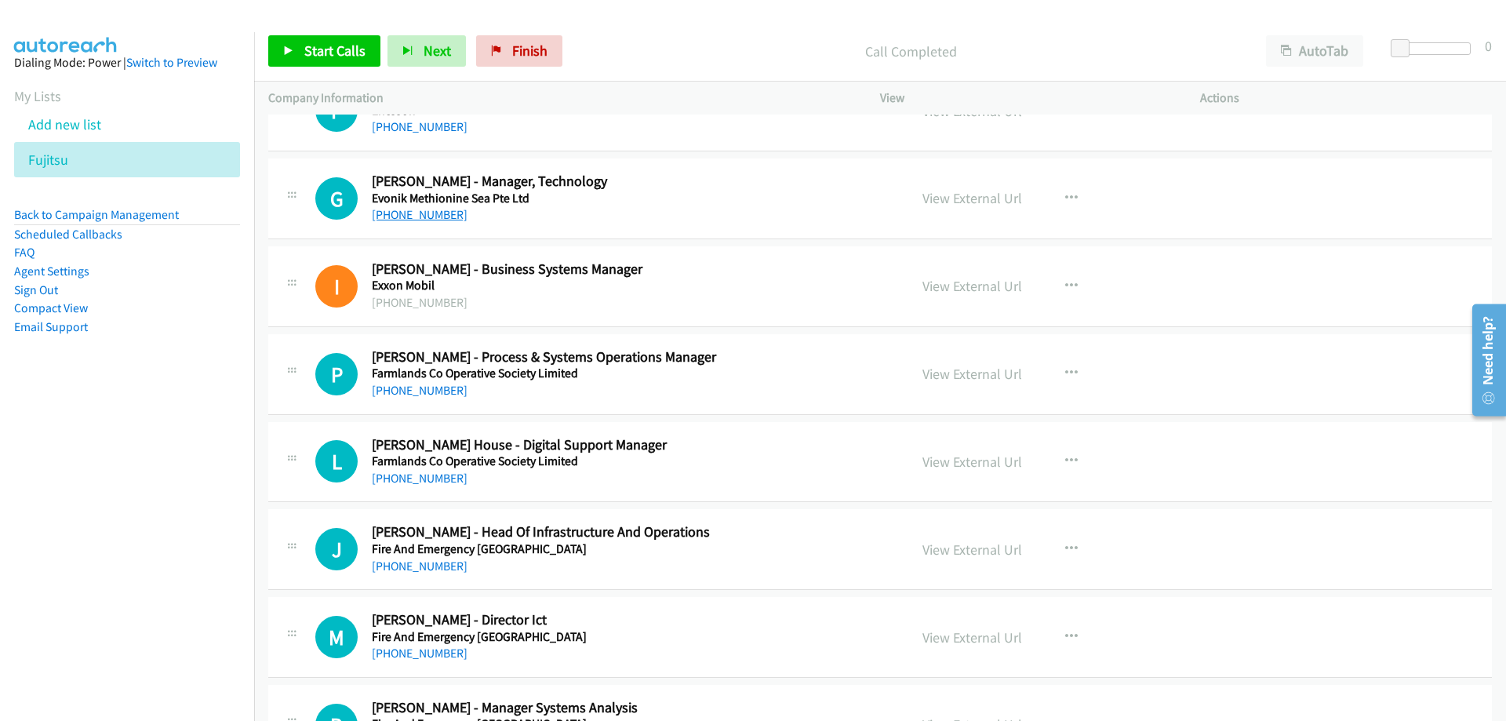
click at [444, 216] on link "+64 7 889 8102" at bounding box center [420, 214] width 96 height 15
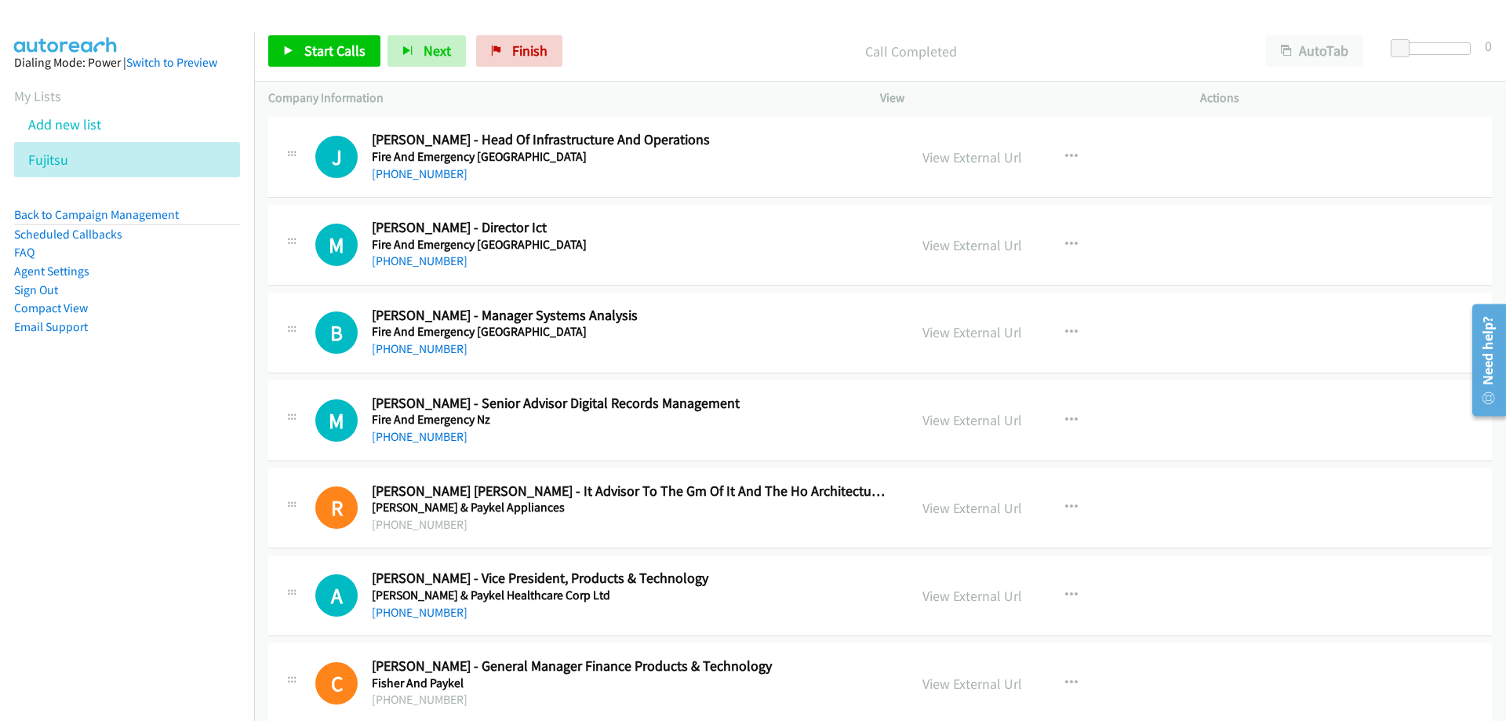
scroll to position [10038, 0]
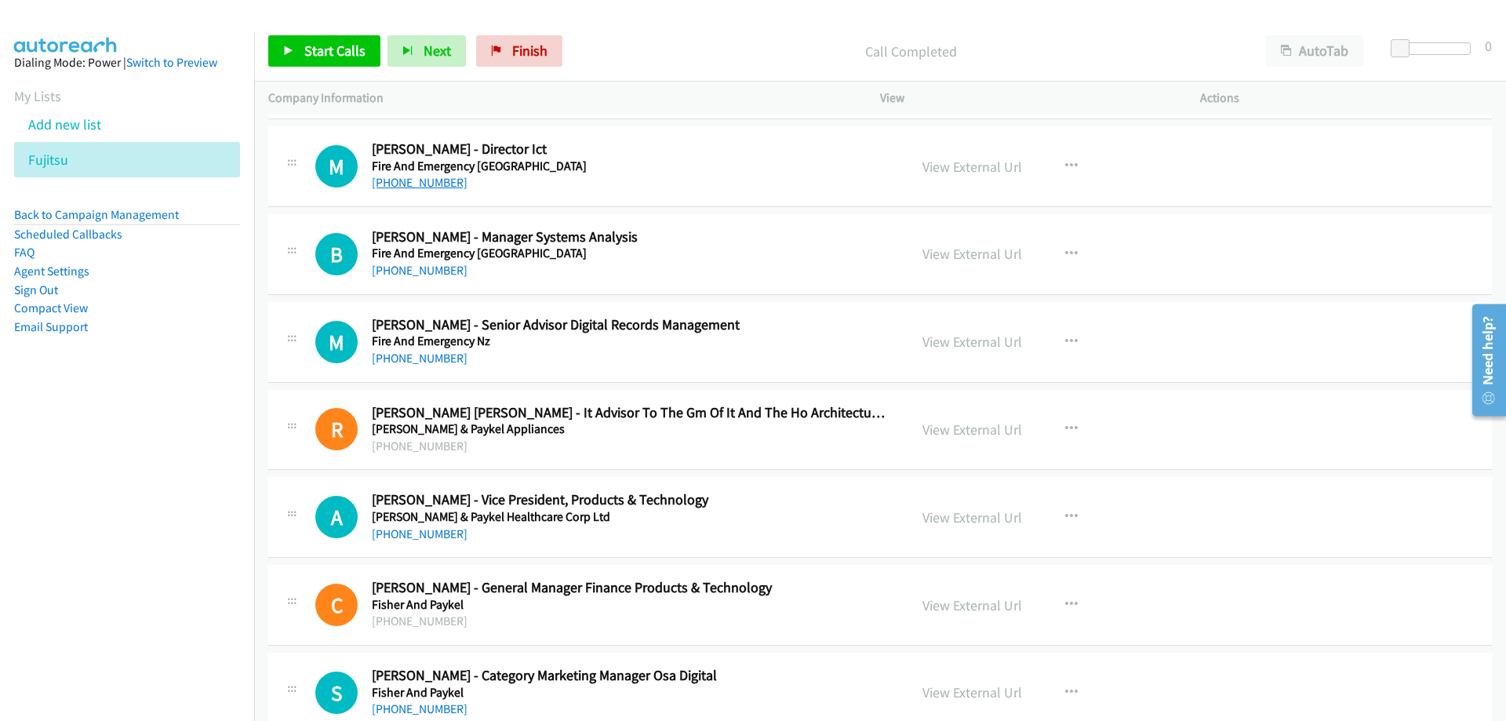
click at [434, 184] on link "+64 274 909 097" at bounding box center [420, 182] width 96 height 15
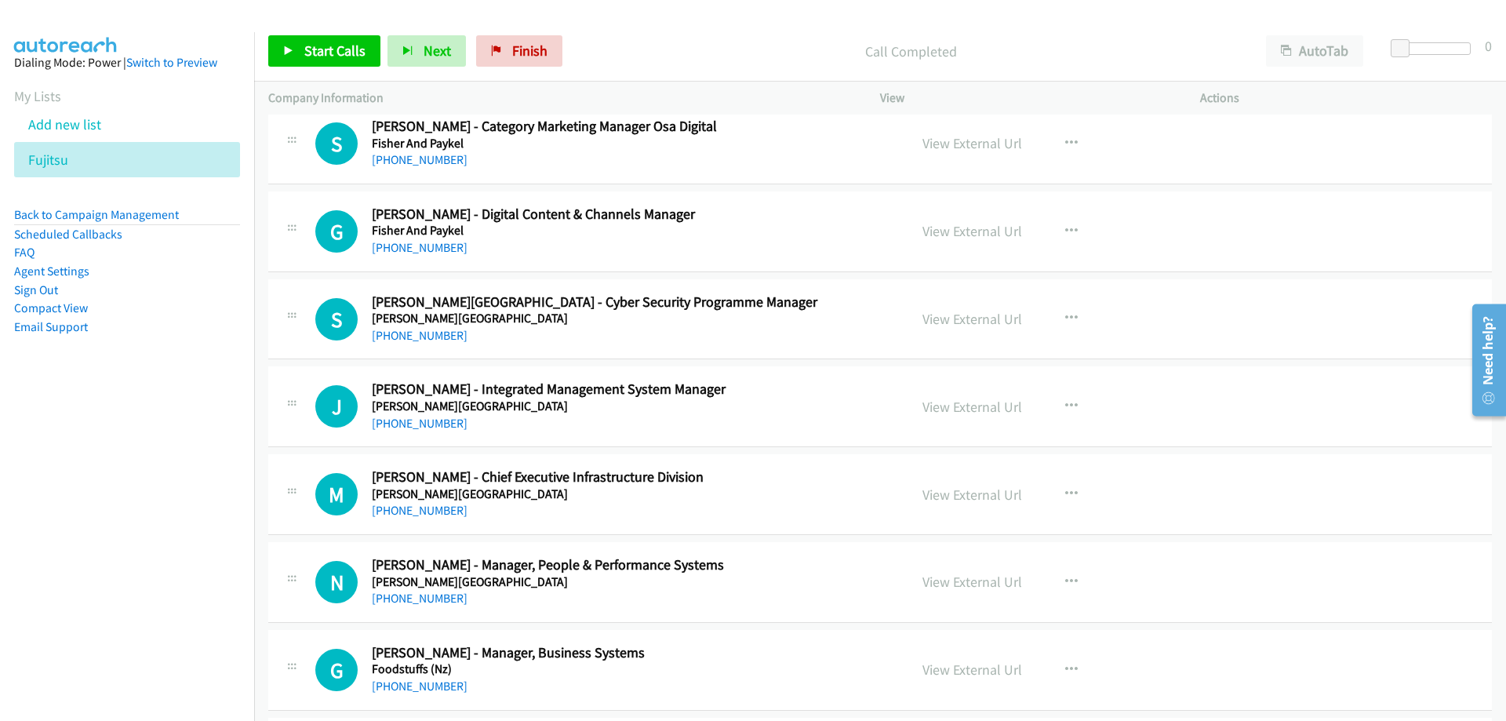
scroll to position [10665, 0]
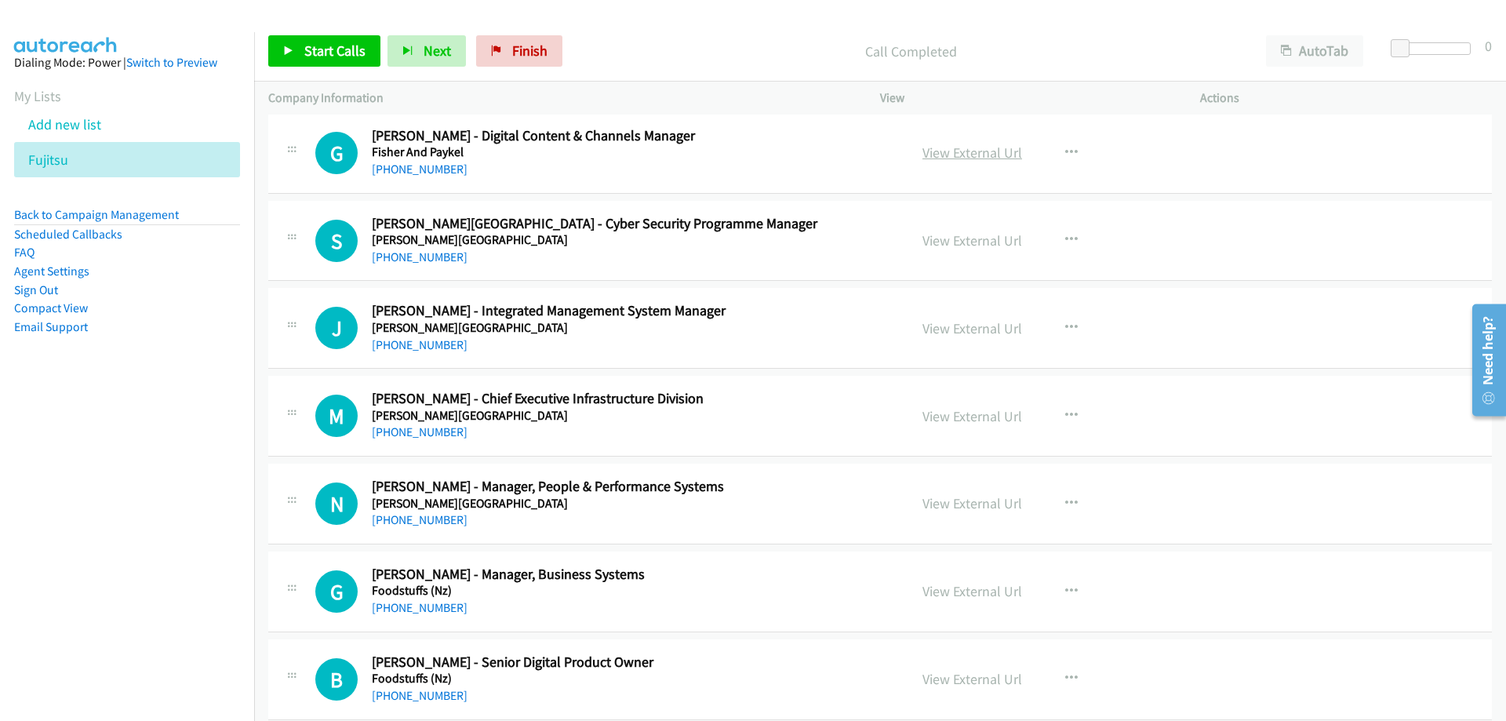
drag, startPoint x: 951, startPoint y: 144, endPoint x: 950, endPoint y: 156, distance: 12.6
click at [950, 156] on link "View External Url" at bounding box center [972, 153] width 100 height 18
click at [427, 168] on link "+64 27 893 1888" at bounding box center [420, 169] width 96 height 15
click at [402, 173] on link "+64 27 893 1888" at bounding box center [420, 169] width 96 height 15
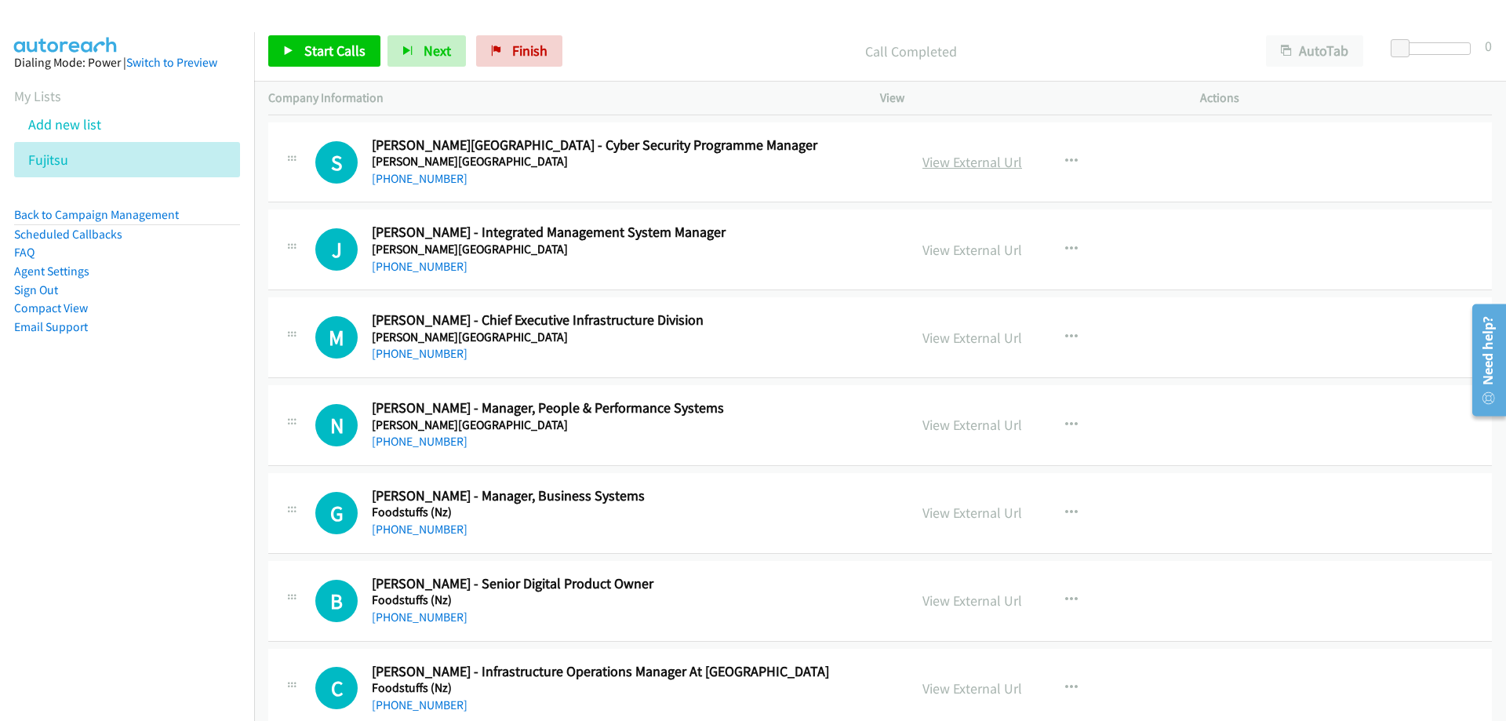
click at [956, 166] on link "View External Url" at bounding box center [972, 162] width 100 height 18
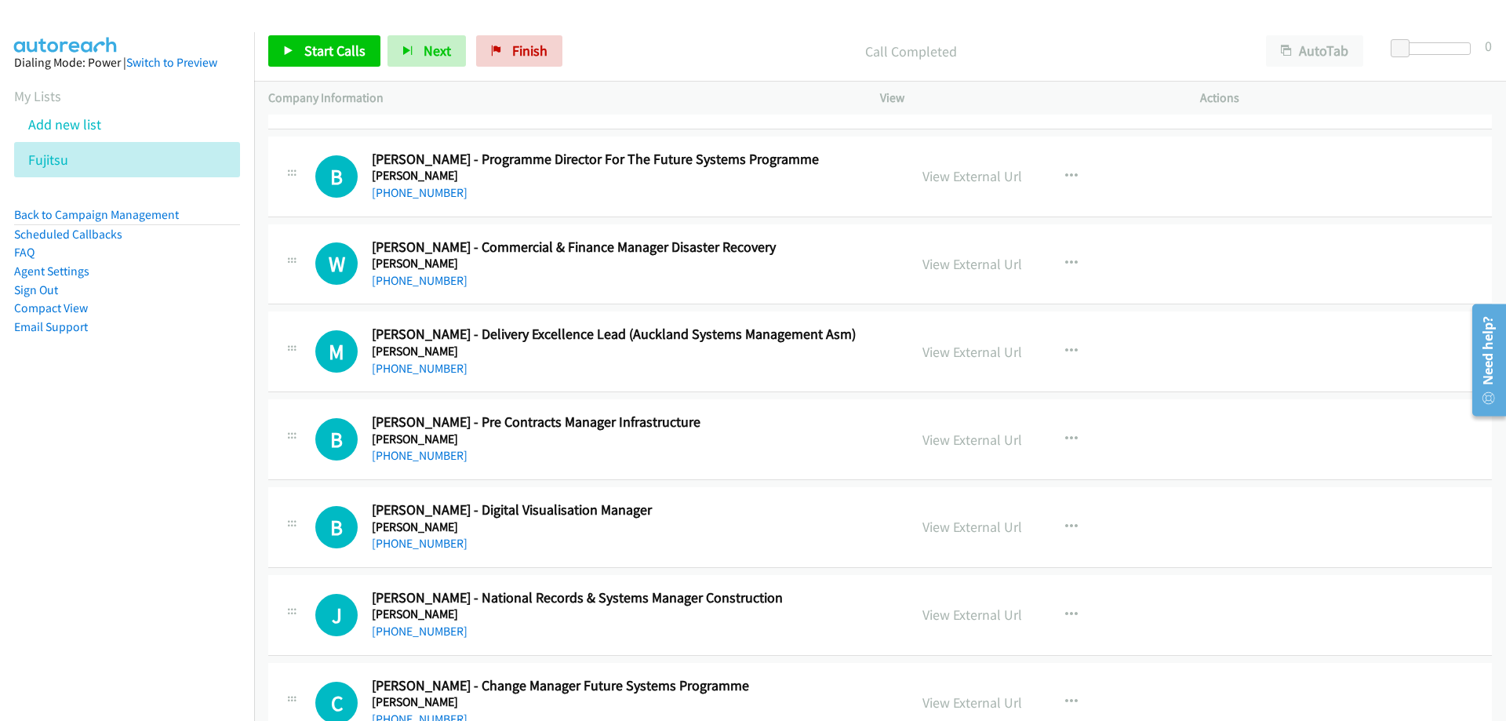
scroll to position [11685, 0]
